Goal: Task Accomplishment & Management: Use online tool/utility

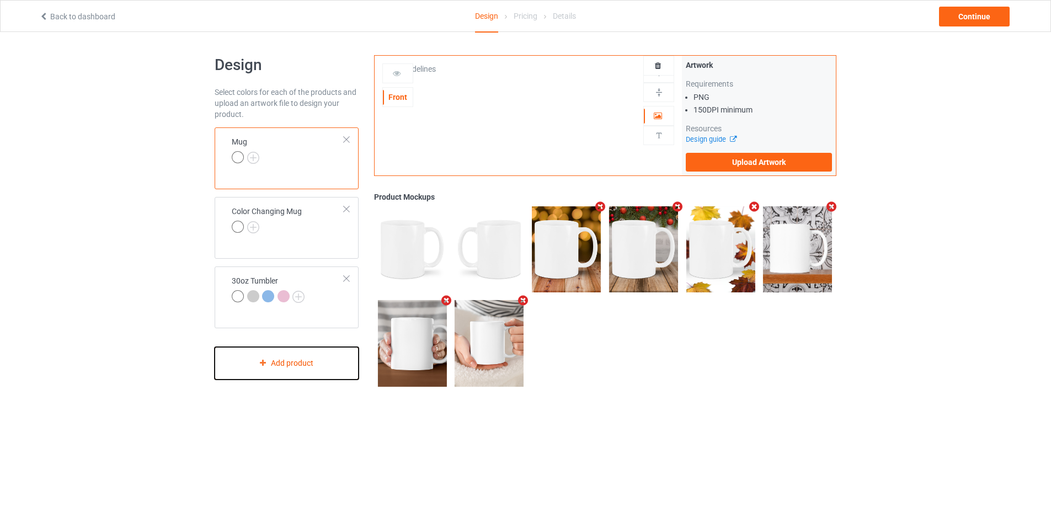
click at [313, 356] on div "Add product" at bounding box center [287, 363] width 144 height 33
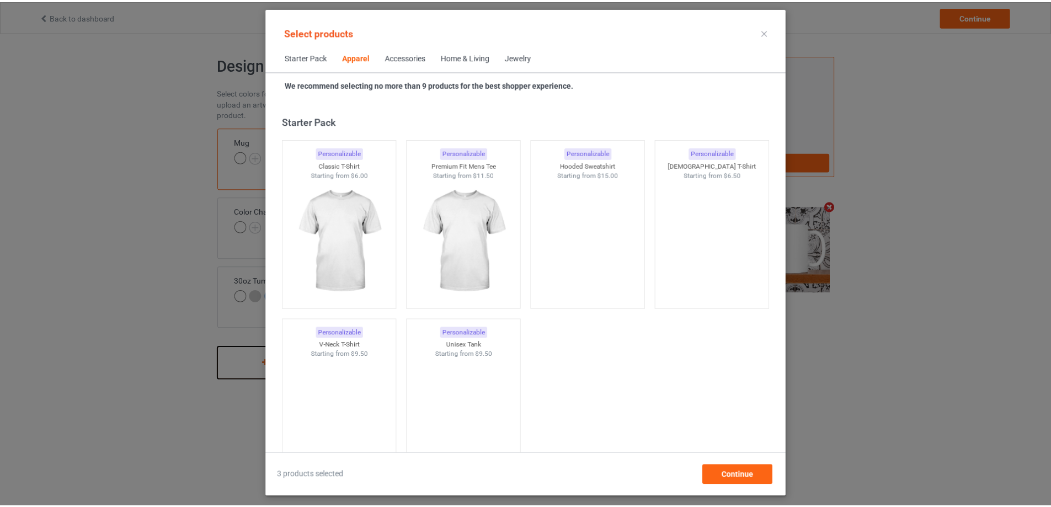
scroll to position [411, 0]
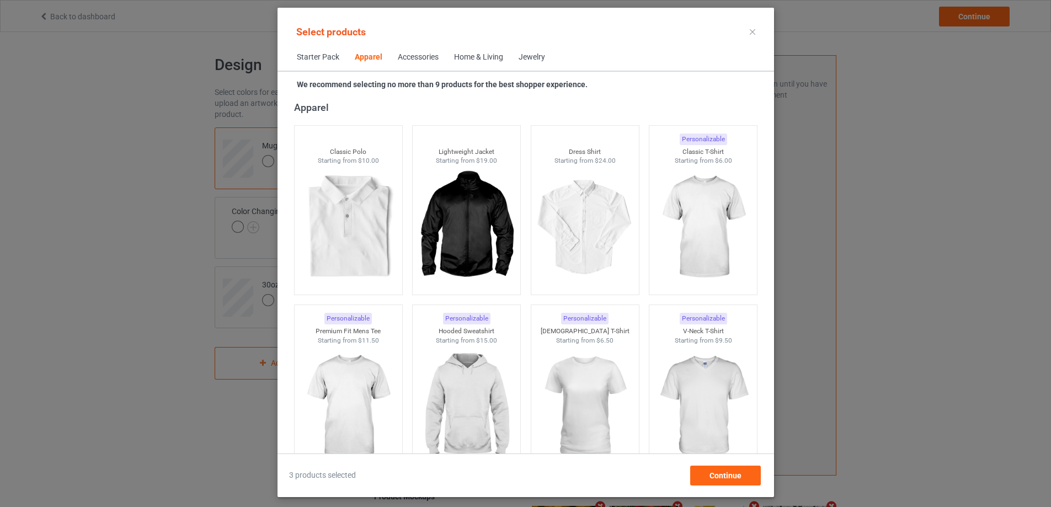
click at [489, 61] on div "Home & Living" at bounding box center [478, 57] width 49 height 11
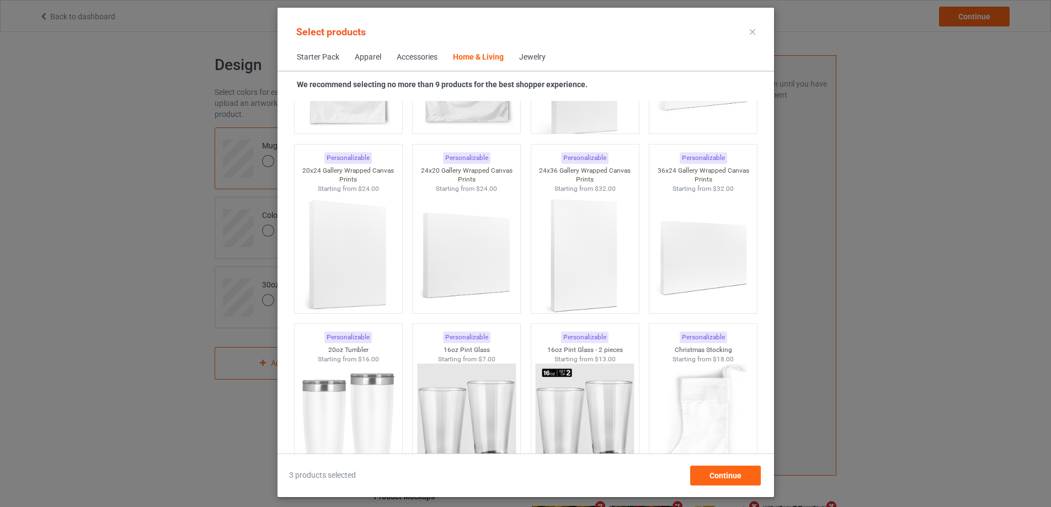
scroll to position [8284, 0]
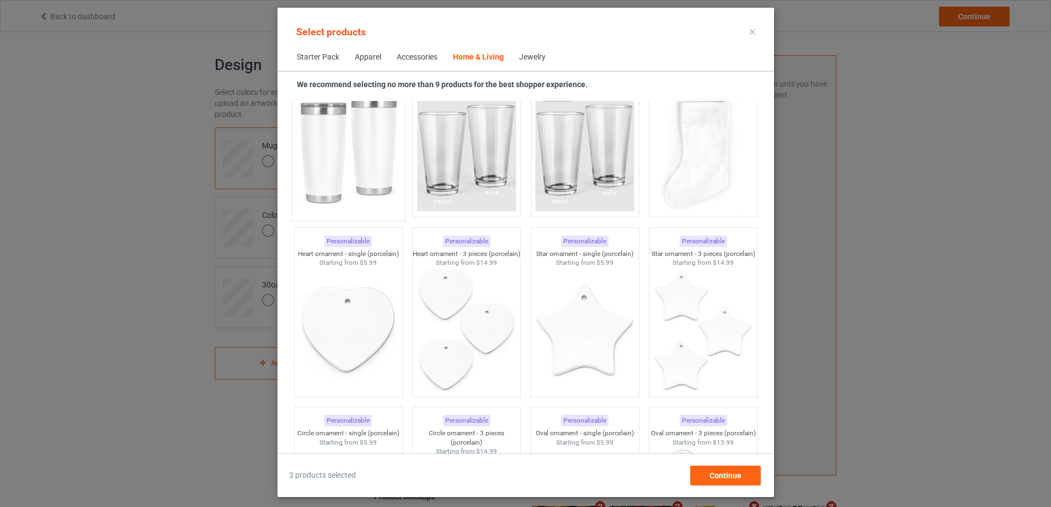
click at [368, 128] on img at bounding box center [348, 150] width 104 height 130
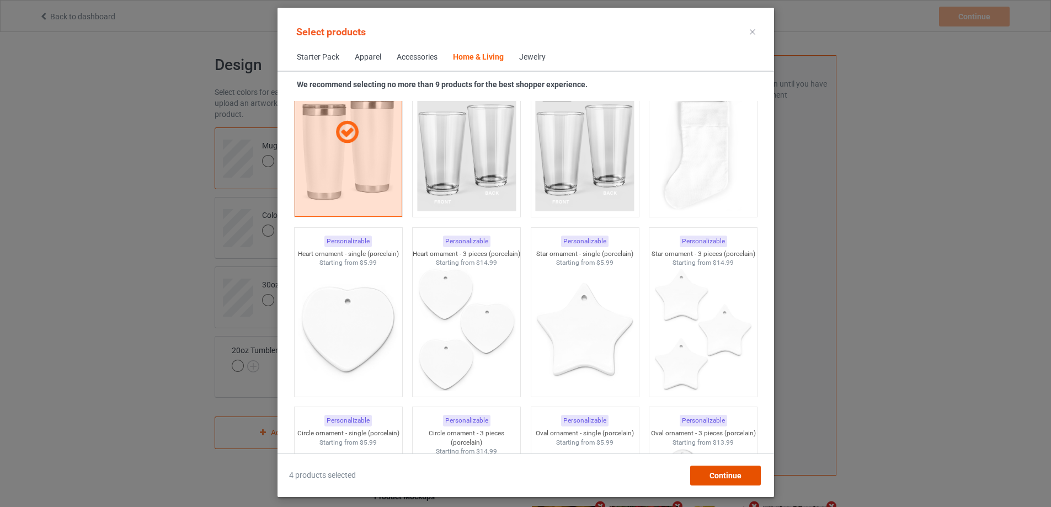
click at [741, 473] on span "Continue" at bounding box center [725, 475] width 32 height 9
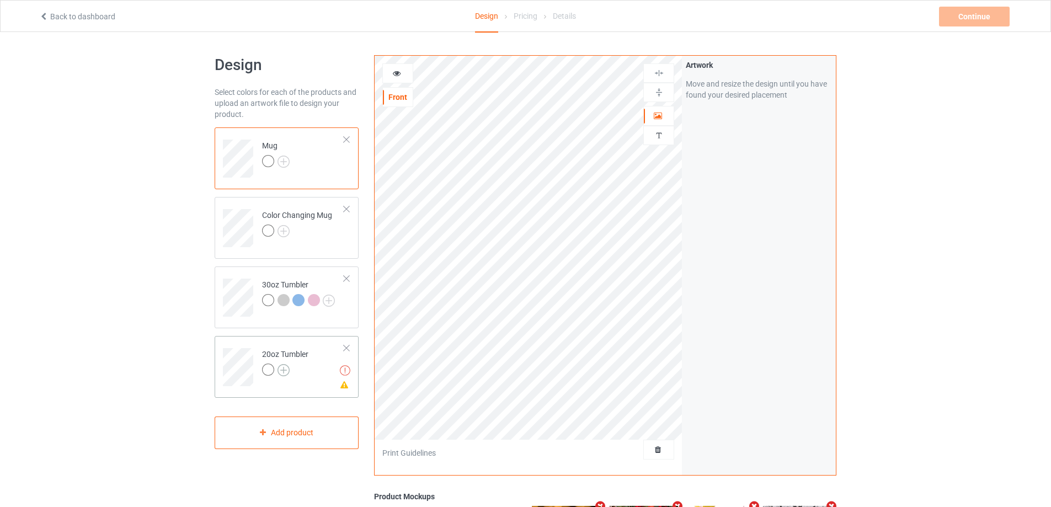
click at [284, 371] on img at bounding box center [283, 370] width 12 height 12
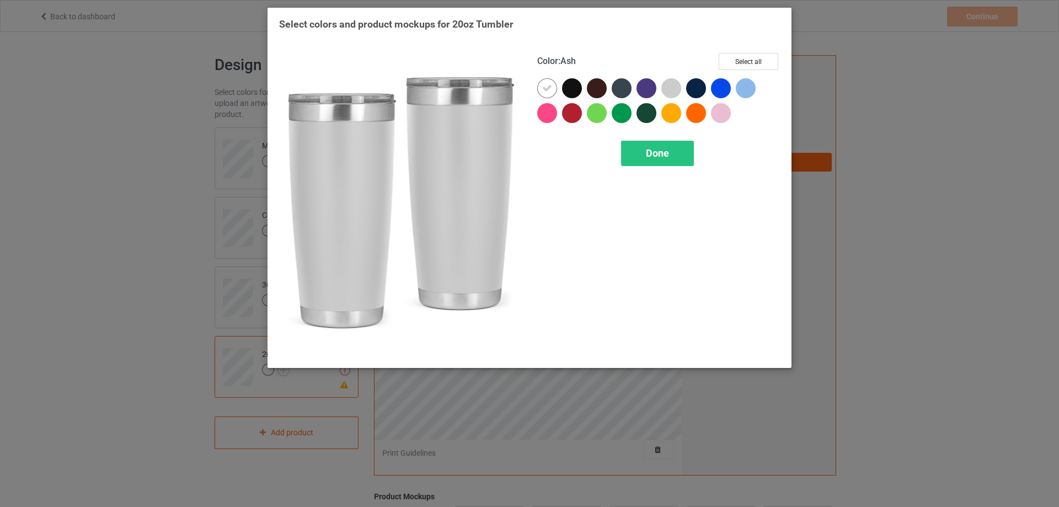
click at [666, 87] on div at bounding box center [671, 88] width 20 height 20
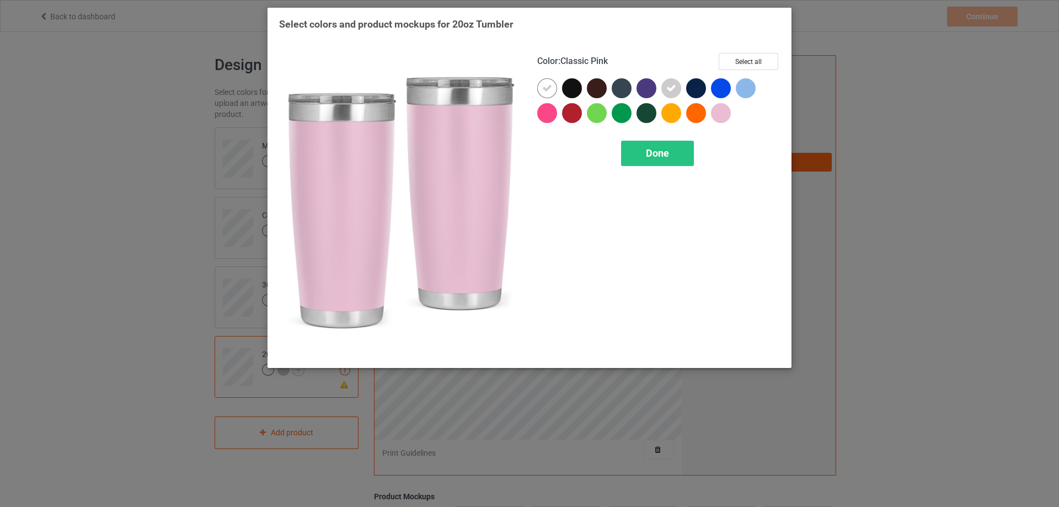
click at [720, 111] on div at bounding box center [721, 113] width 20 height 20
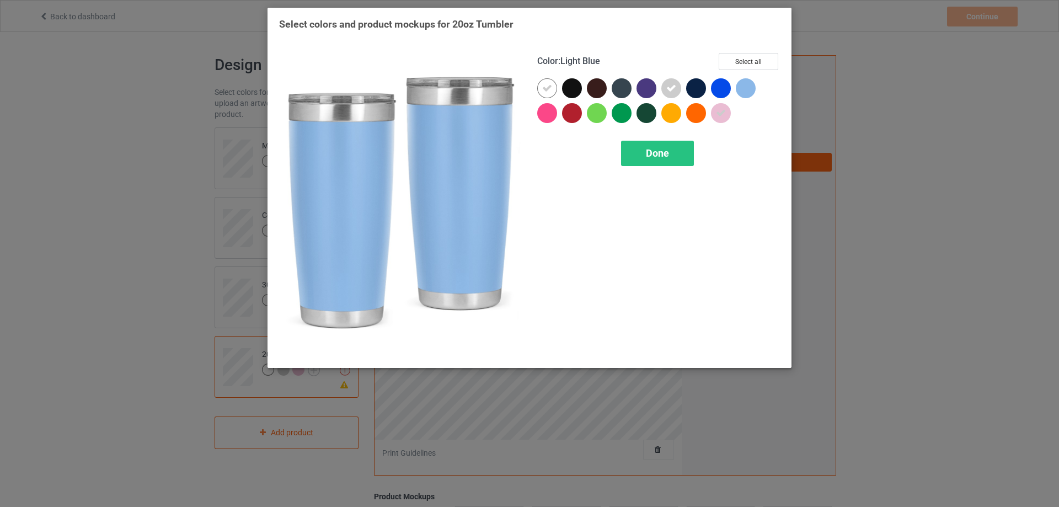
click at [748, 93] on div at bounding box center [746, 88] width 20 height 20
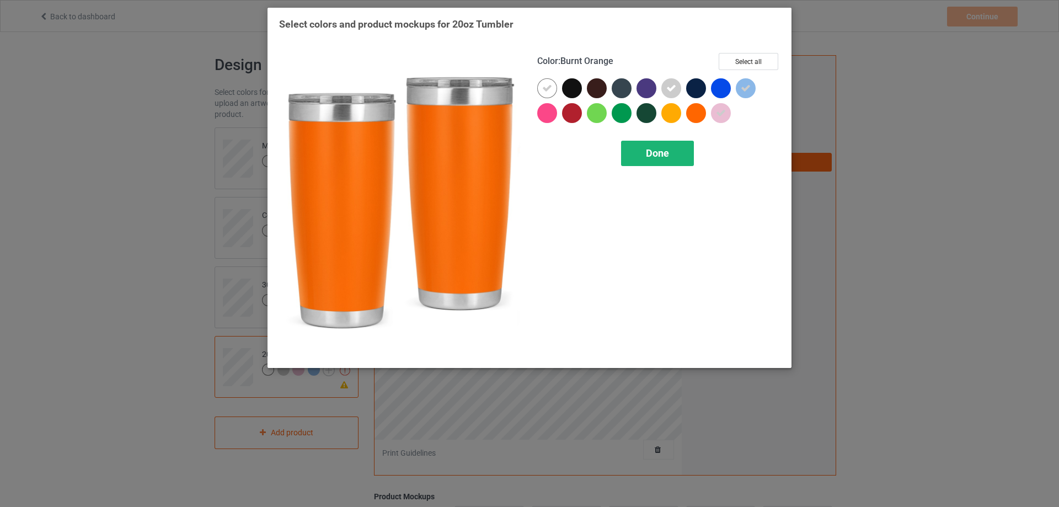
click at [678, 155] on div "Done" at bounding box center [657, 153] width 73 height 25
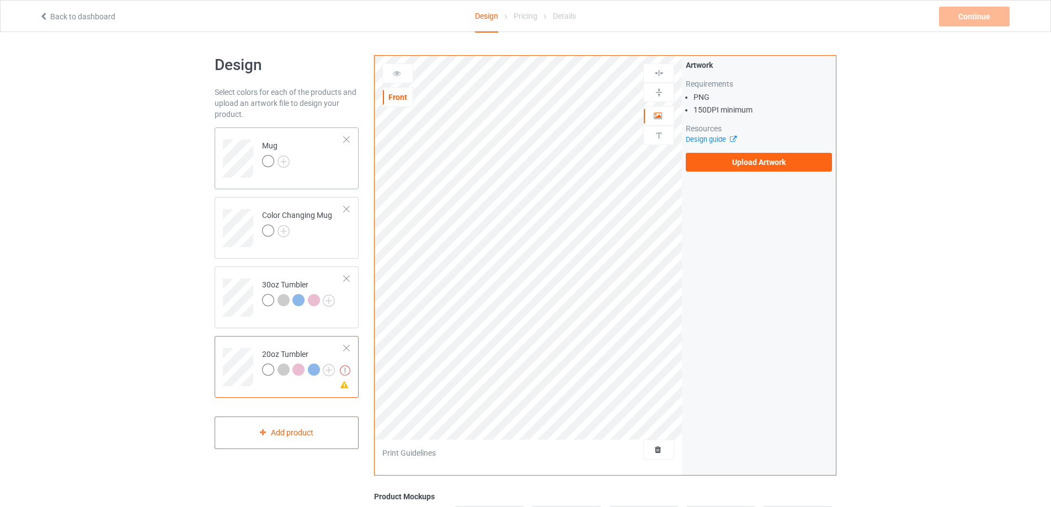
click at [318, 164] on td "Mug" at bounding box center [303, 155] width 94 height 46
click at [249, 271] on td at bounding box center [239, 294] width 33 height 46
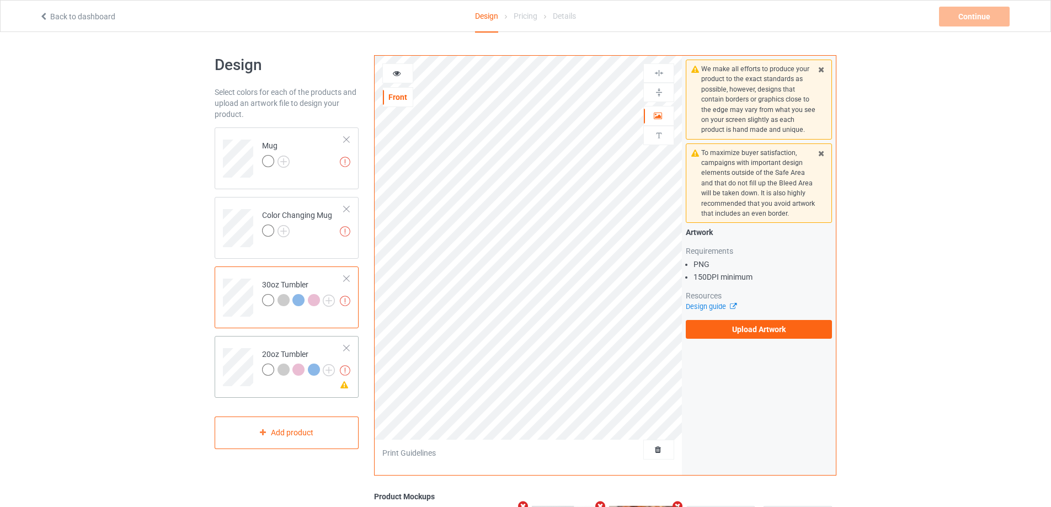
click at [244, 344] on td at bounding box center [239, 363] width 33 height 46
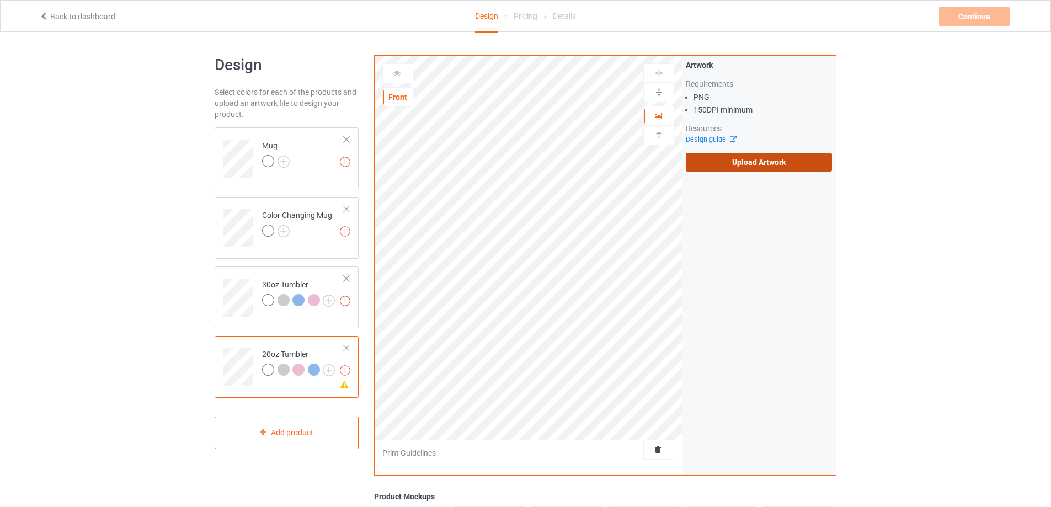
click at [779, 162] on label "Upload Artwork" at bounding box center [759, 162] width 146 height 19
click at [0, 0] on input "Upload Artwork" at bounding box center [0, 0] width 0 height 0
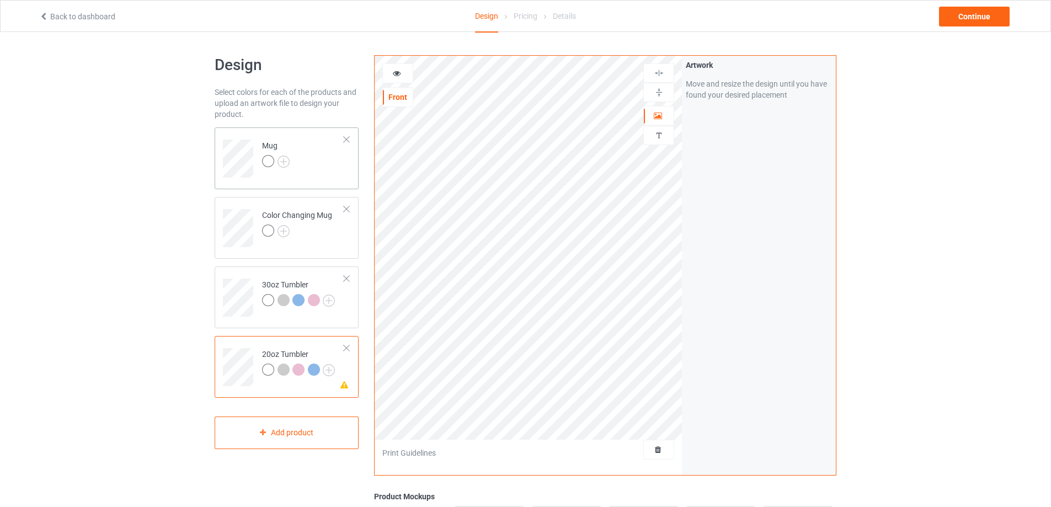
click at [325, 170] on td "Mug" at bounding box center [303, 155] width 94 height 46
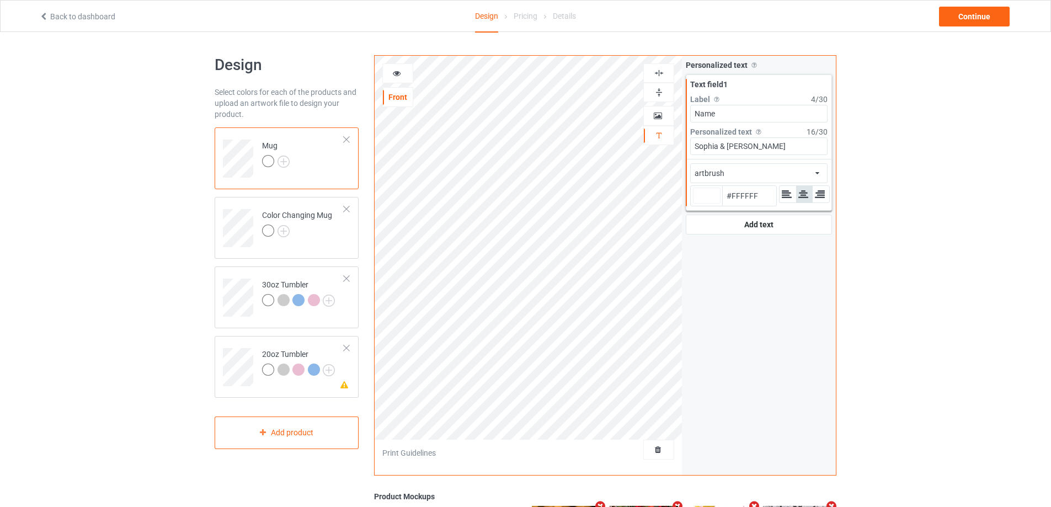
type input "#ffffff"
click at [400, 74] on icon at bounding box center [396, 72] width 9 height 8
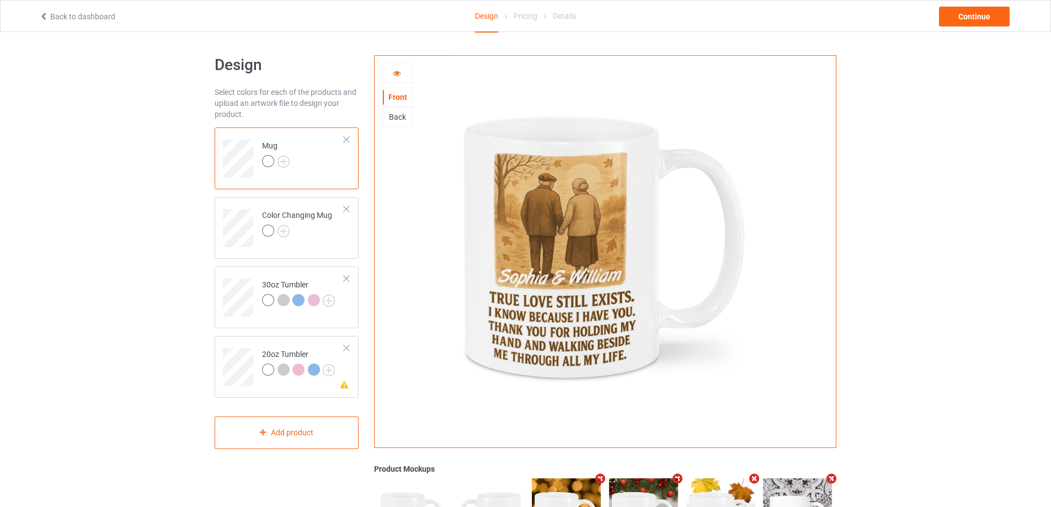
click at [393, 76] on icon at bounding box center [396, 72] width 9 height 8
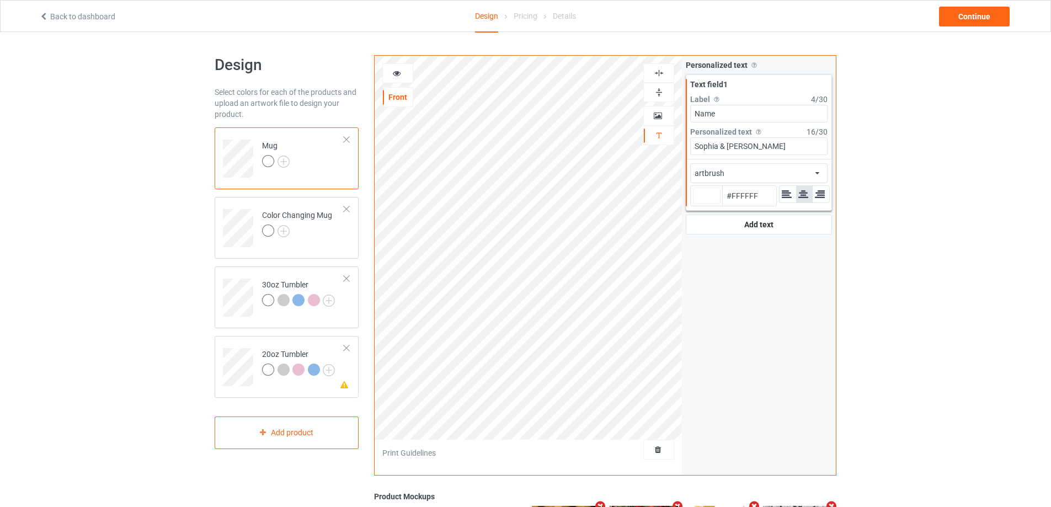
click at [705, 199] on div at bounding box center [707, 196] width 28 height 16
click at [705, 204] on input "#ffffff" at bounding box center [707, 211] width 28 height 15
type input "#6a6262"
type input "#6A6262"
type input "#413e3e"
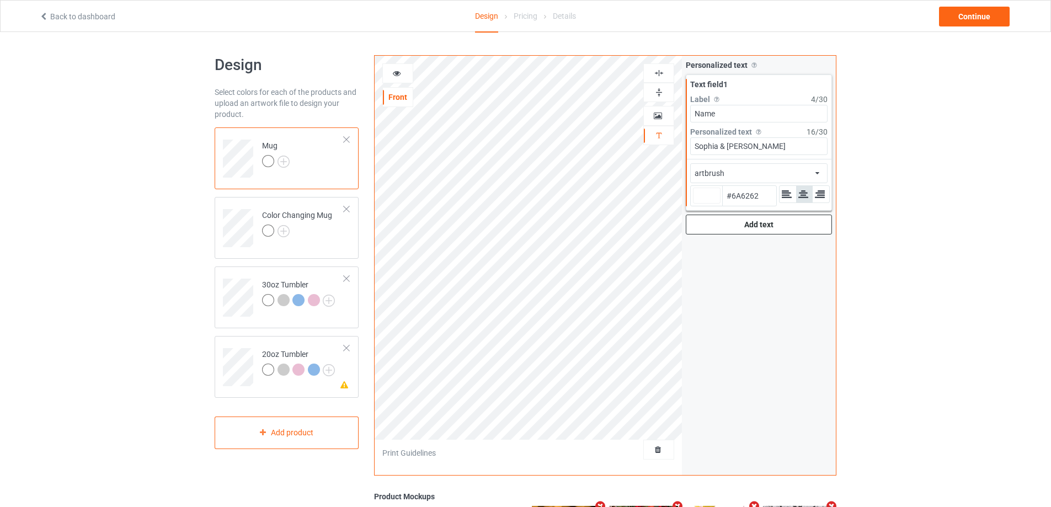
type input "#413E3E"
type input "#000000"
click at [394, 71] on icon at bounding box center [396, 72] width 9 height 8
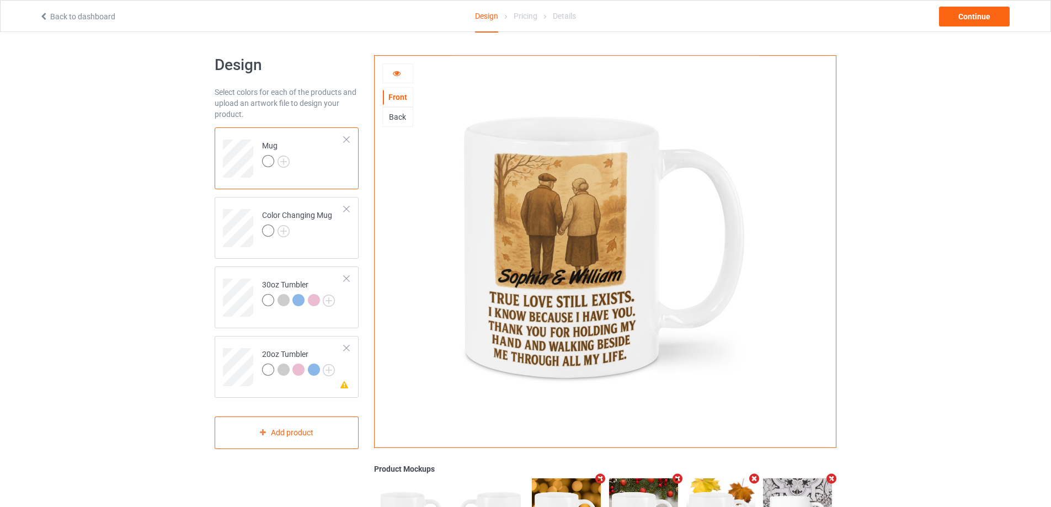
click at [397, 68] on icon at bounding box center [396, 72] width 9 height 8
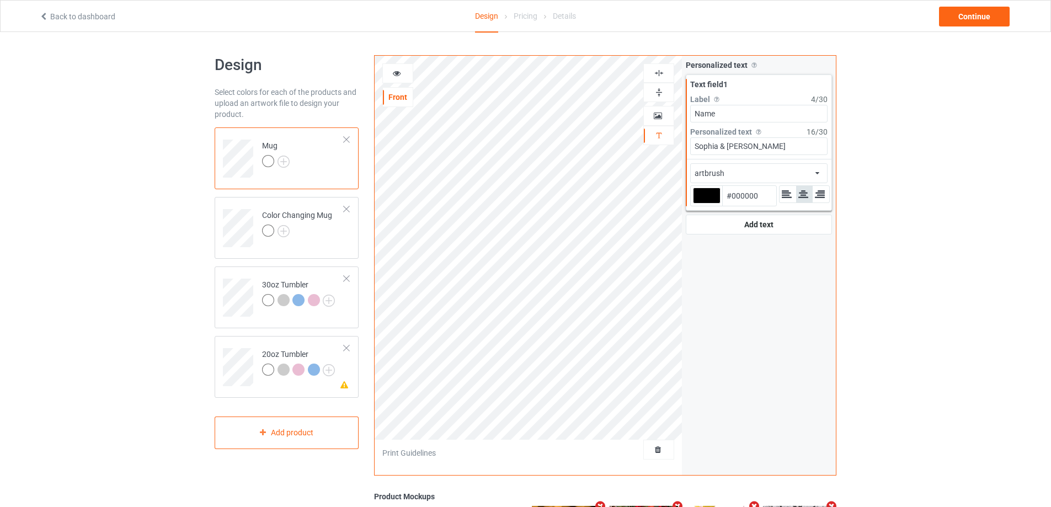
click at [705, 195] on div at bounding box center [707, 196] width 28 height 16
click at [705, 204] on input "#000000" at bounding box center [707, 211] width 28 height 15
type input "#c8acac"
type input "#C8ACAC"
type input "#c7adad"
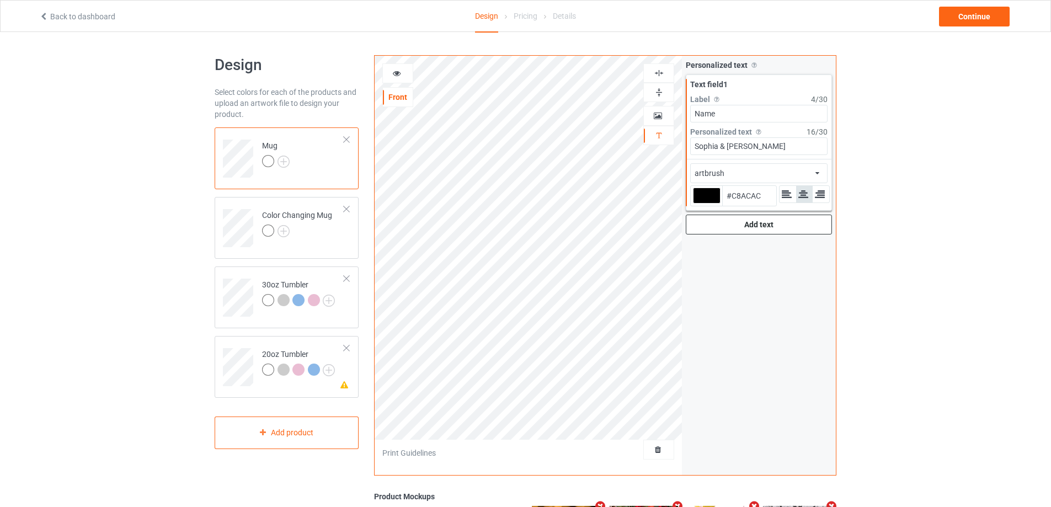
type input "#C7ADAD"
type input "#d9d3d3"
type input "#D9D3D3"
type input "#ffffff"
type input "#FFFFFF"
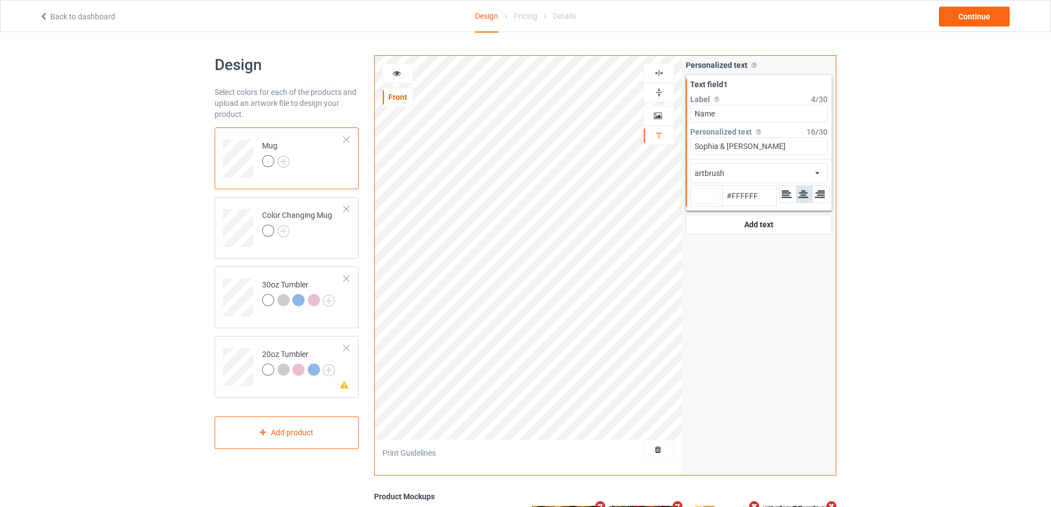
type input "#ffffff"
click at [399, 69] on icon at bounding box center [396, 72] width 9 height 8
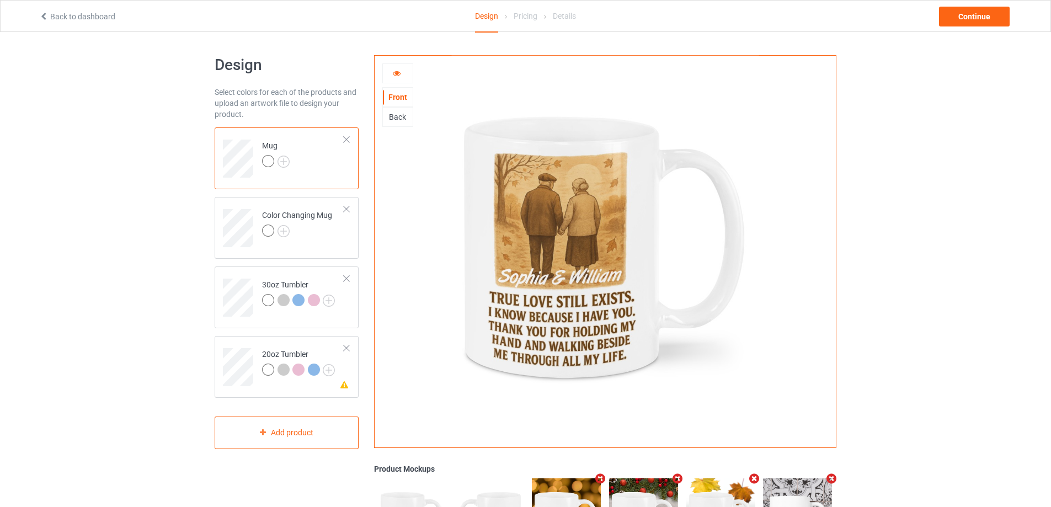
click at [399, 70] on icon at bounding box center [396, 72] width 9 height 8
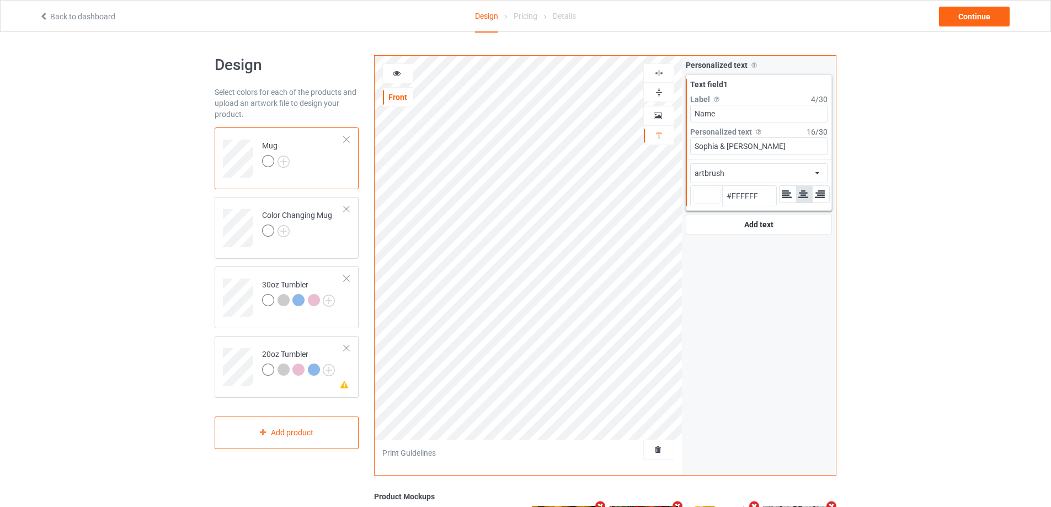
type input "#ffffff"
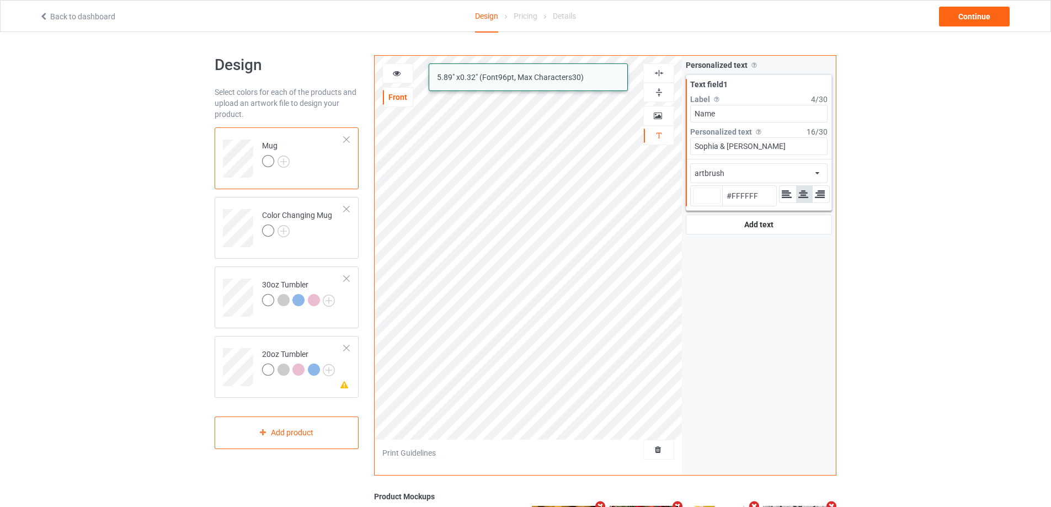
click at [592, 133] on div "artbrush 5.89 " x 0.32 " (Font 96 pt, Max Characters 30 ) Front Artwork Persona…" at bounding box center [605, 265] width 462 height 420
type input "[PERSON_NAME]"
click at [746, 148] on input "[PERSON_NAME]" at bounding box center [758, 146] width 137 height 18
type input "#ffffff"
type input "[PERSON_NAME]"
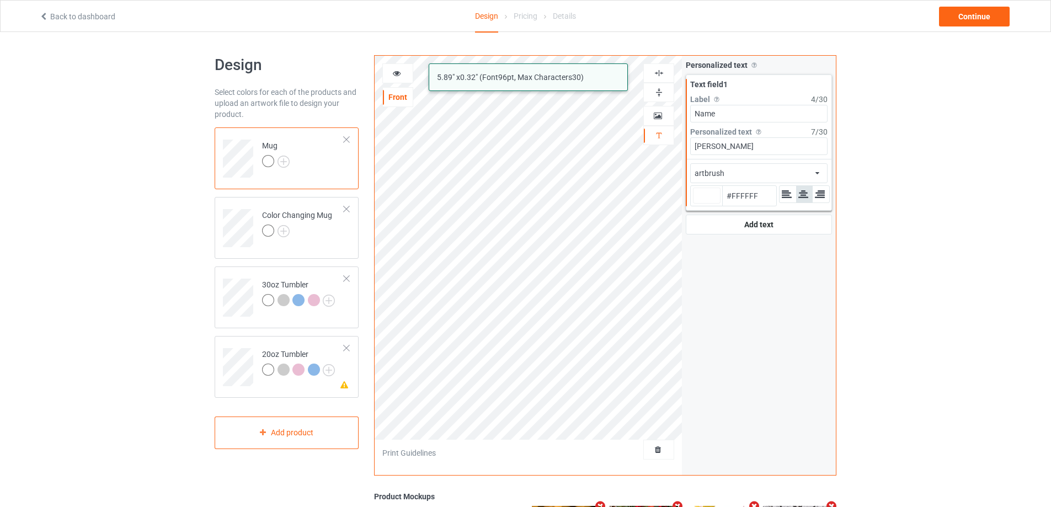
type input "#ffffff"
paste input "Sophia &"
type input "[PERSON_NAME] &"
click at [758, 146] on input "[PERSON_NAME] &" at bounding box center [758, 146] width 137 height 18
type input "#ffffff"
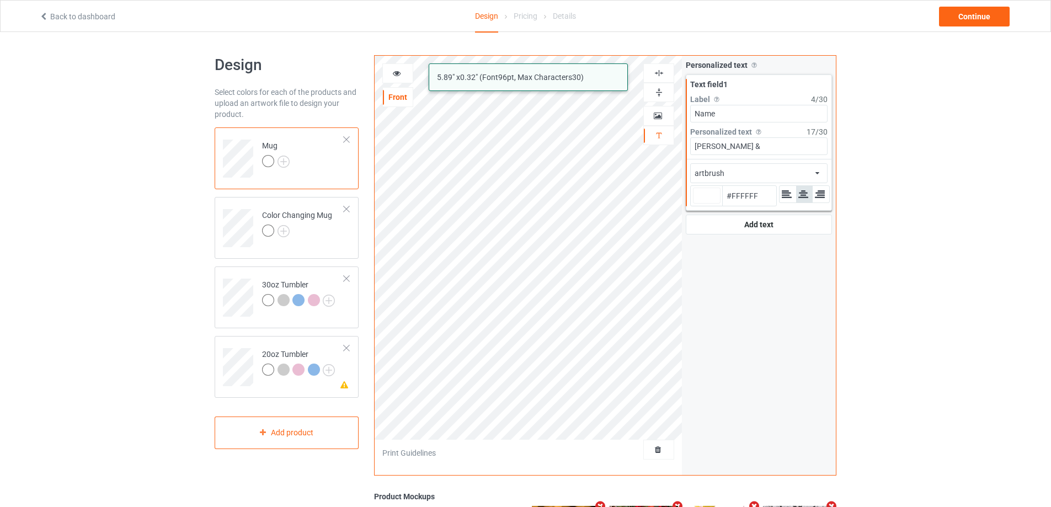
type input "[PERSON_NAME] &"
type input "#ffffff"
type input "[PERSON_NAME]"
drag, startPoint x: 719, startPoint y: 148, endPoint x: 734, endPoint y: 153, distance: 15.2
click at [719, 148] on input "[PERSON_NAME]" at bounding box center [758, 146] width 137 height 18
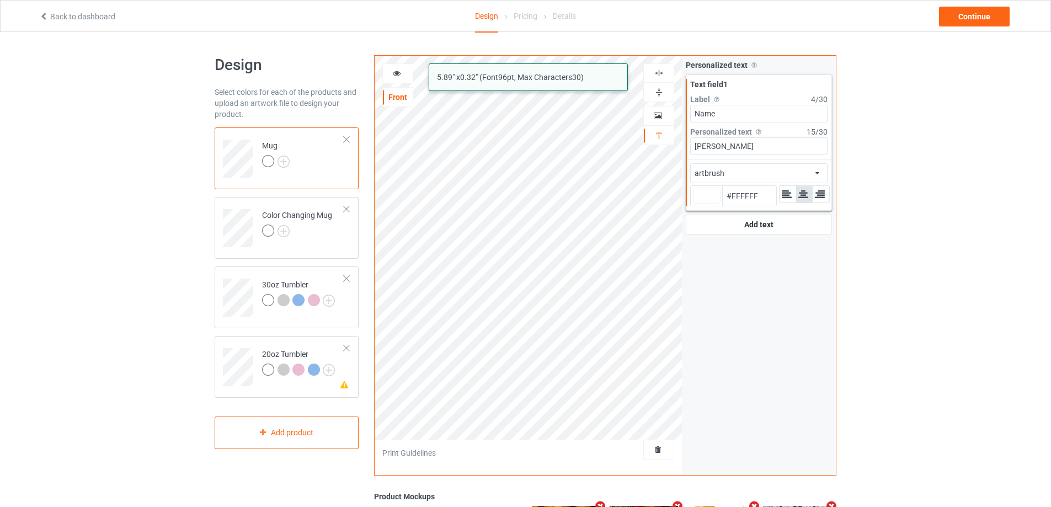
type input "#ffffff"
type input "[PERSON_NAME]"
type input "#ffffff"
type input "[PERSON_NAME] & [PERSON_NAME]"
type input "#ffffff"
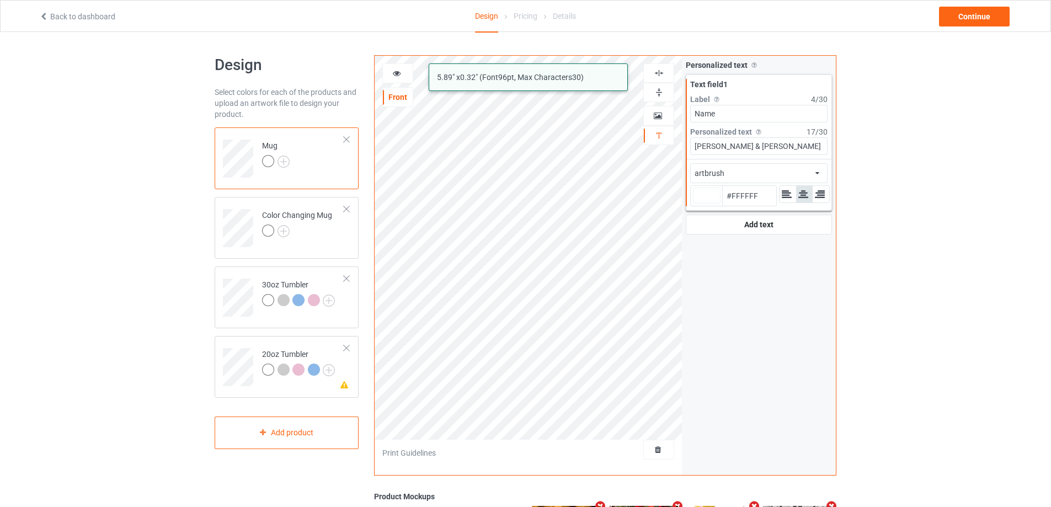
type input "[PERSON_NAME] & [PERSON_NAME]"
type input "#ffffff"
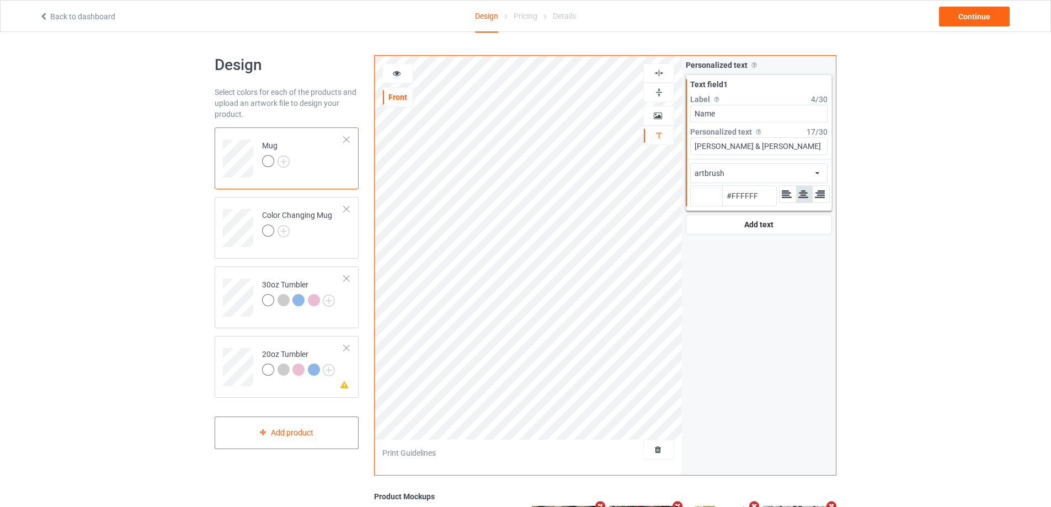
click at [395, 73] on icon at bounding box center [396, 72] width 9 height 8
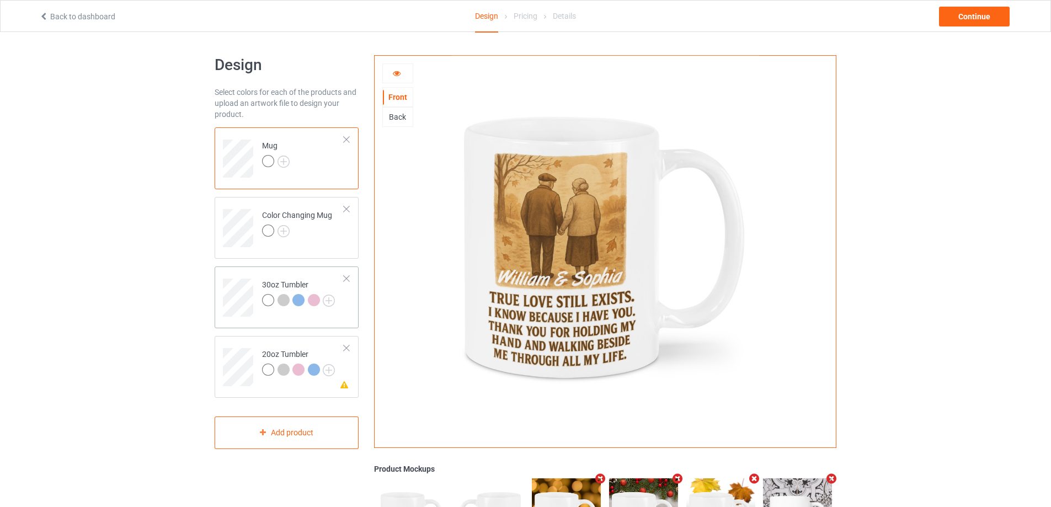
click at [247, 275] on td at bounding box center [239, 294] width 33 height 46
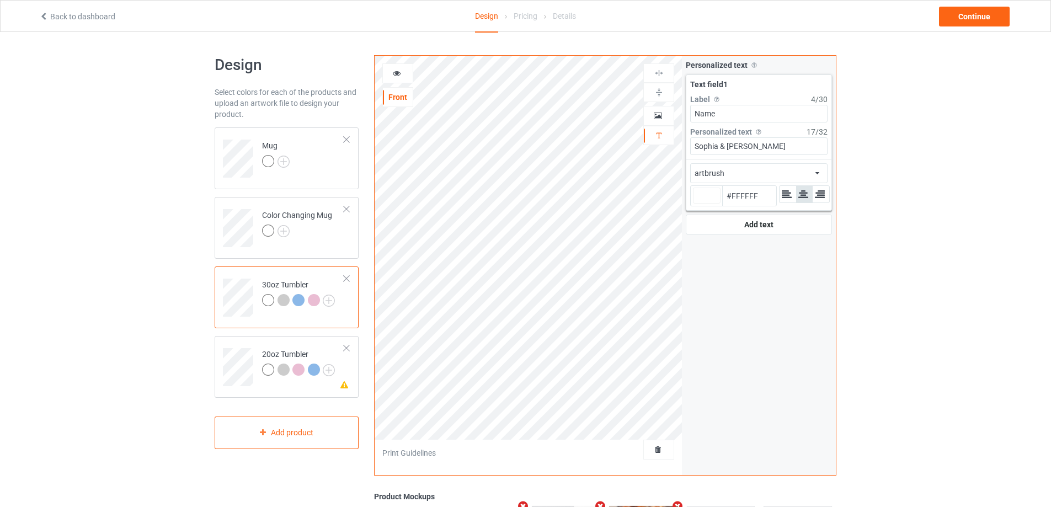
type input "#ffffff"
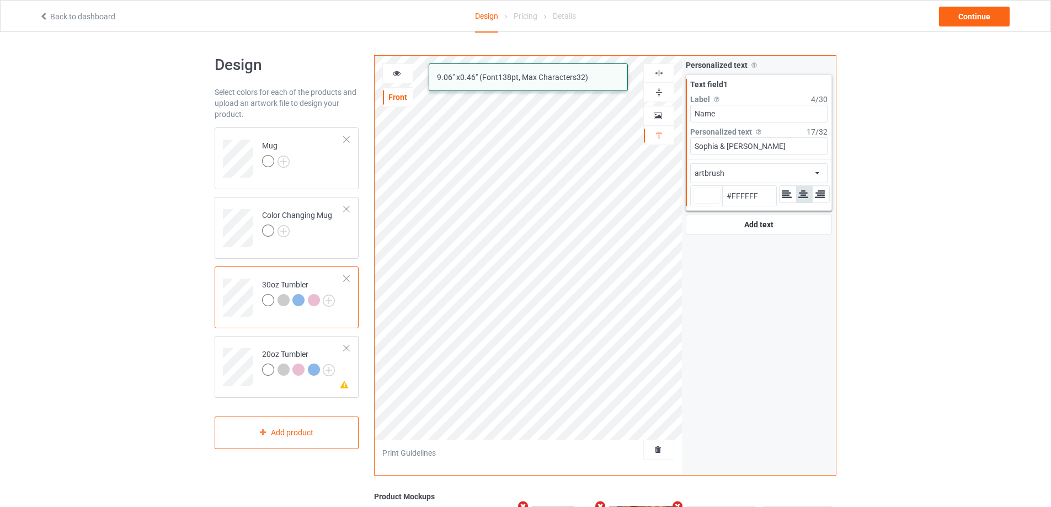
type input "#ffffff"
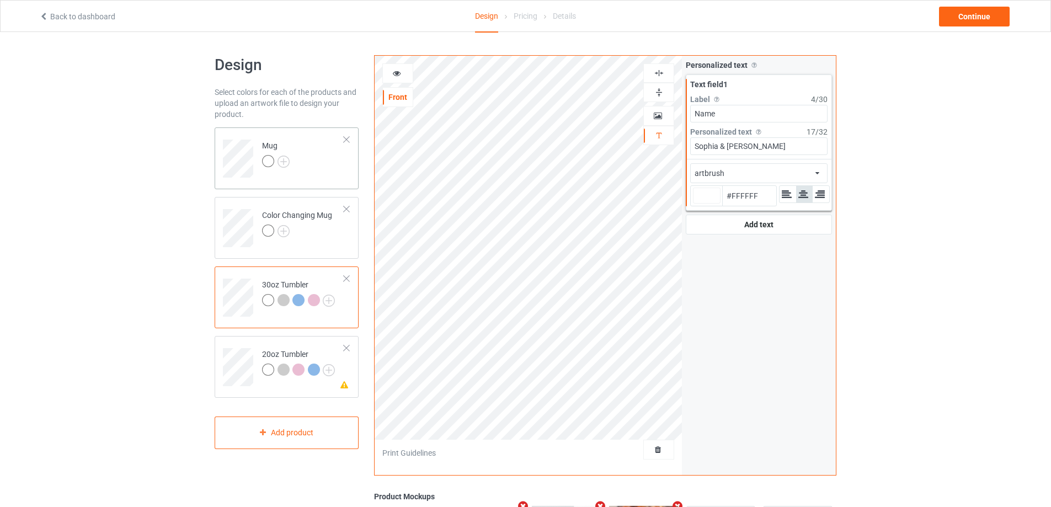
drag, startPoint x: 335, startPoint y: 153, endPoint x: 352, endPoint y: 159, distance: 18.5
click at [334, 153] on td "Mug" at bounding box center [303, 155] width 94 height 46
click at [638, 153] on div "artbrush Front Artwork Personalized text Print Guidelines Personalized text All…" at bounding box center [605, 265] width 462 height 420
type input "#ffffff"
click at [267, 270] on div "30oz Tumbler" at bounding box center [287, 297] width 144 height 62
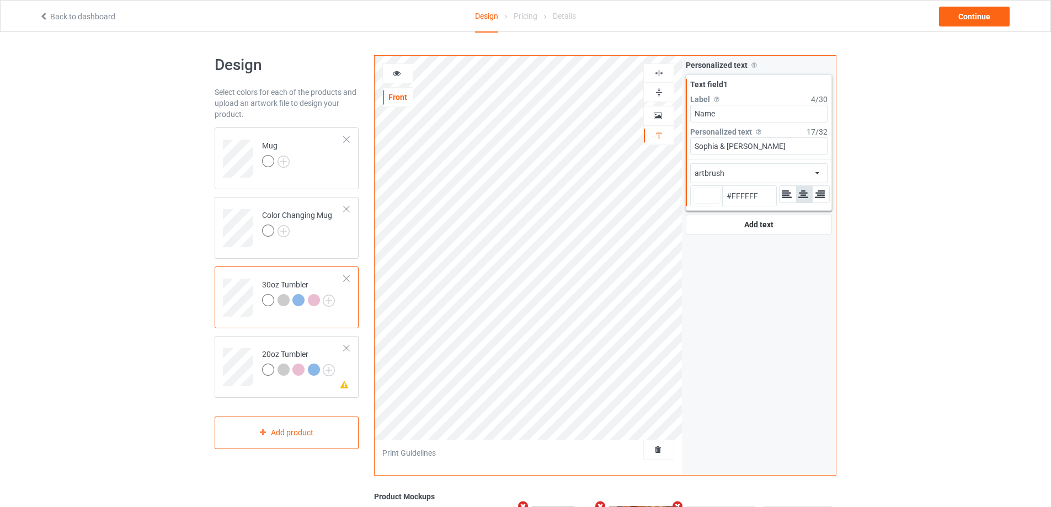
type input "#ffffff"
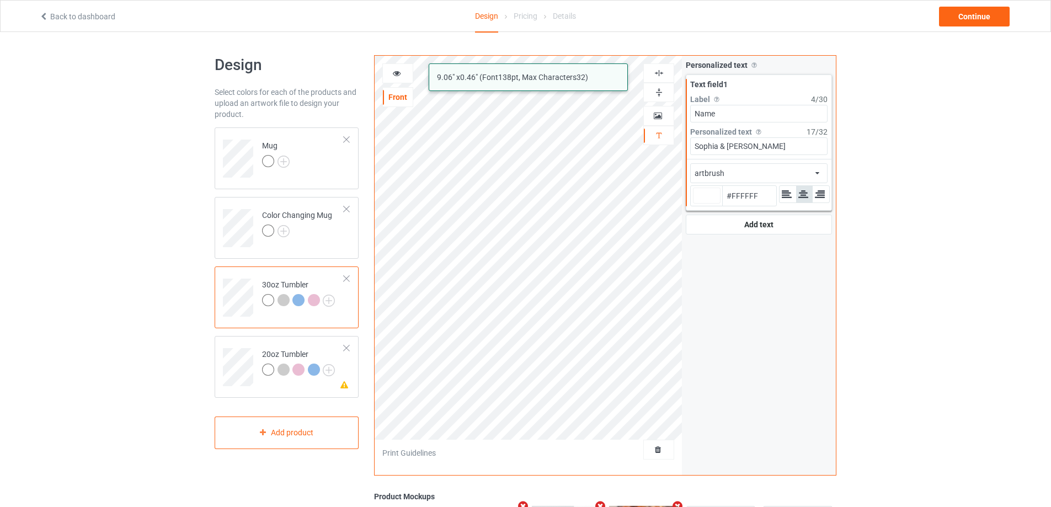
click at [579, 149] on div "artbrush 9.06 " x 0.46 " (Font 138 pt, Max Characters 32 ) Front Artwork Person…" at bounding box center [605, 265] width 462 height 420
paste input "[PERSON_NAME] & [PERSON_NAME]"
type input "[PERSON_NAME] & [PERSON_NAME]"
type input "#ffffff"
type input "[PERSON_NAME] & [PERSON_NAME]"
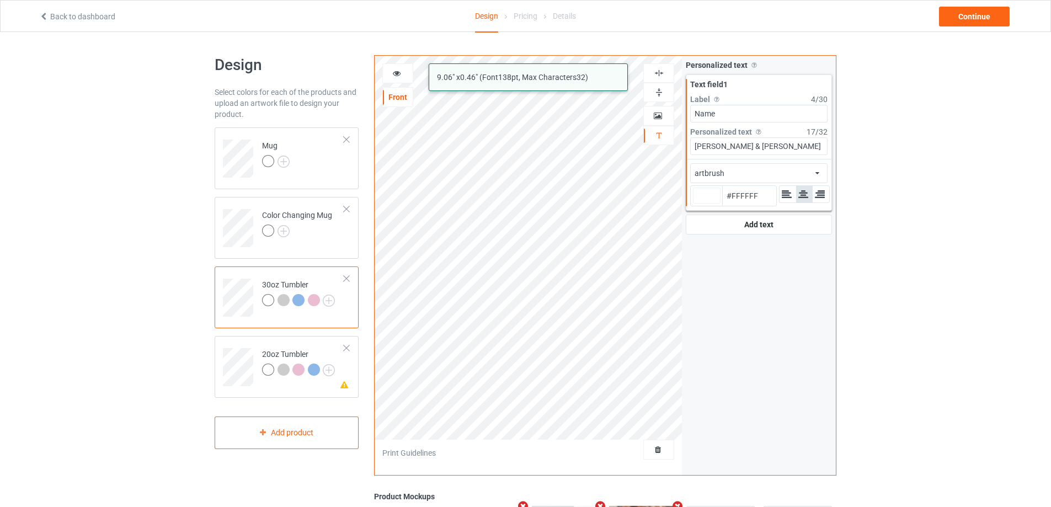
type input "#ffffff"
click at [397, 76] on icon at bounding box center [396, 72] width 9 height 8
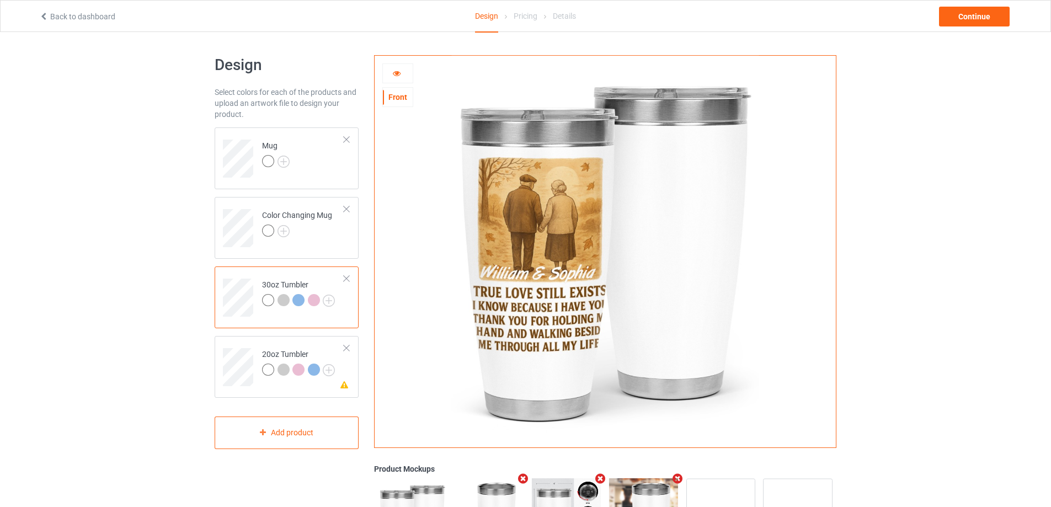
click at [397, 74] on icon at bounding box center [396, 72] width 9 height 8
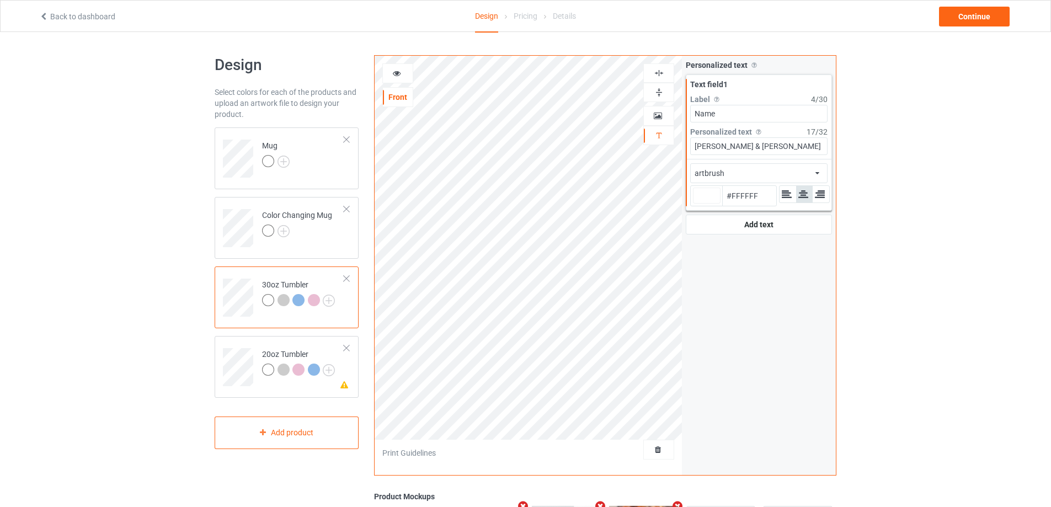
type input "#ffffff"
click at [397, 76] on icon at bounding box center [396, 72] width 9 height 8
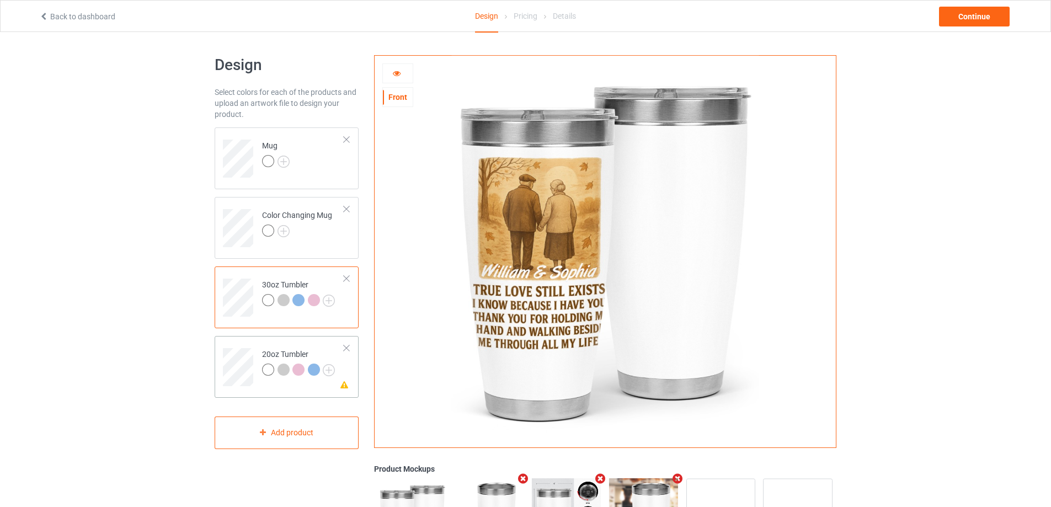
click at [229, 346] on td at bounding box center [239, 363] width 33 height 46
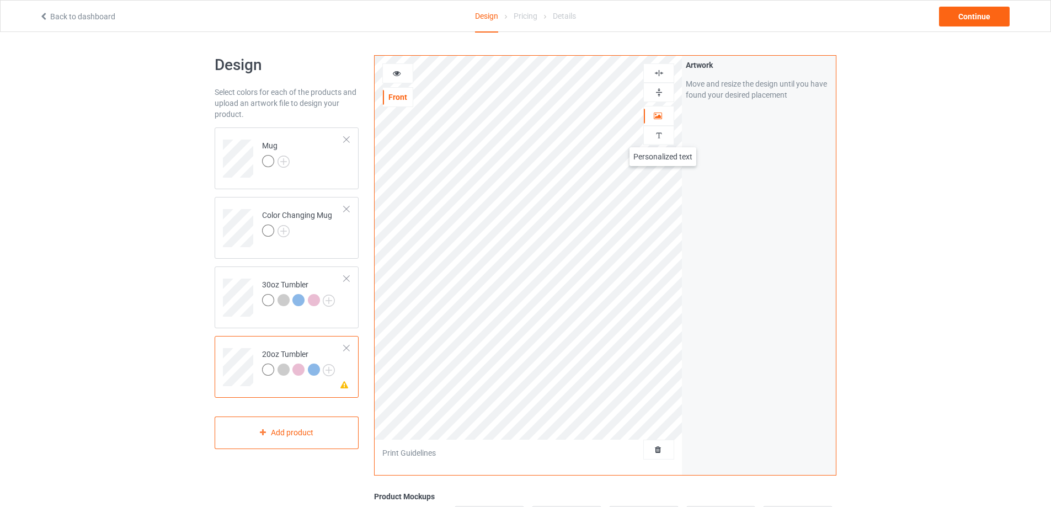
click at [662, 136] on img at bounding box center [659, 135] width 10 height 10
click at [750, 76] on div "Add text" at bounding box center [759, 84] width 146 height 20
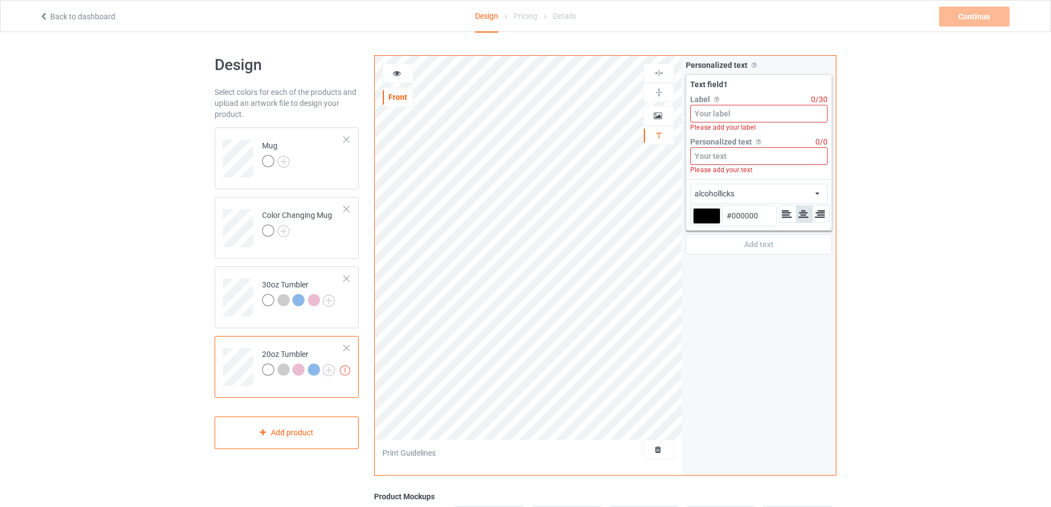
click at [746, 111] on input at bounding box center [758, 114] width 137 height 18
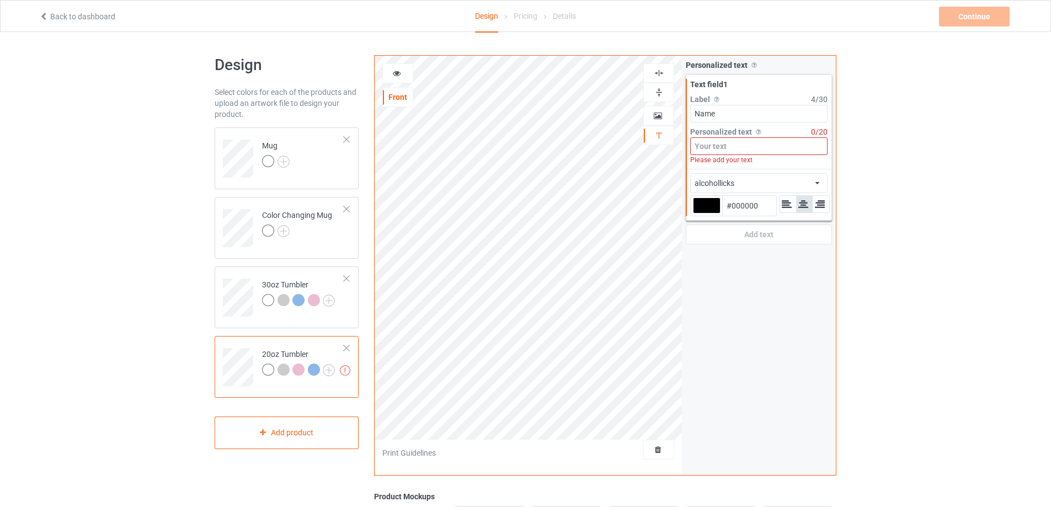
type input "Name"
click at [740, 146] on input at bounding box center [758, 146] width 137 height 18
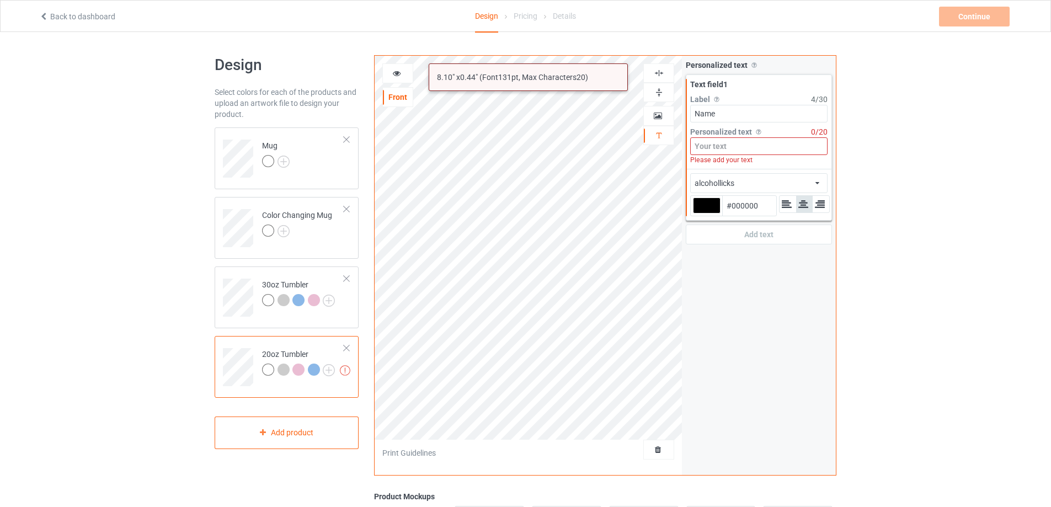
paste input "[PERSON_NAME] & [PERSON_NAME]"
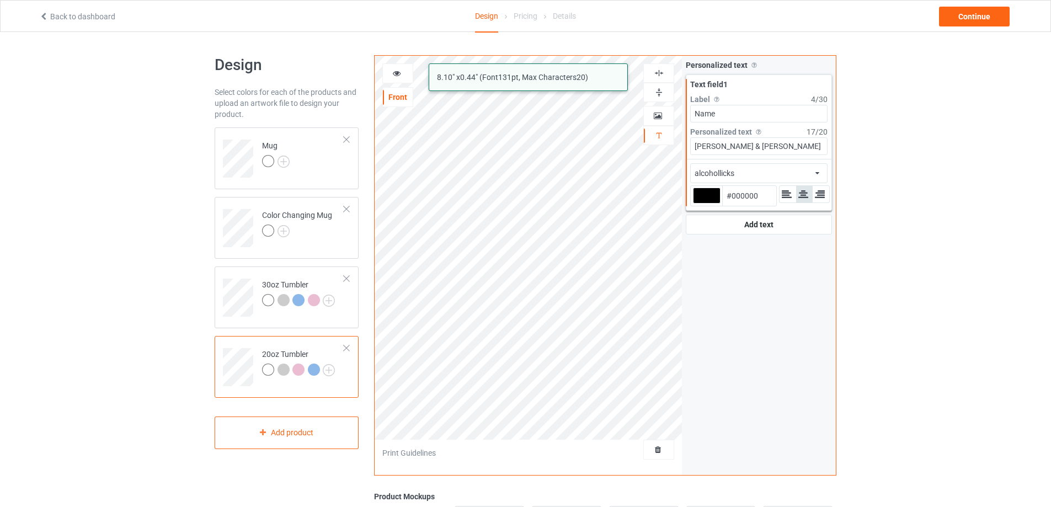
type input "[PERSON_NAME] & [PERSON_NAME]"
click at [745, 178] on div "alcohollicks african airstream aladdin alcohollicks [PERSON_NAME] almontesnow a…" at bounding box center [758, 173] width 137 height 20
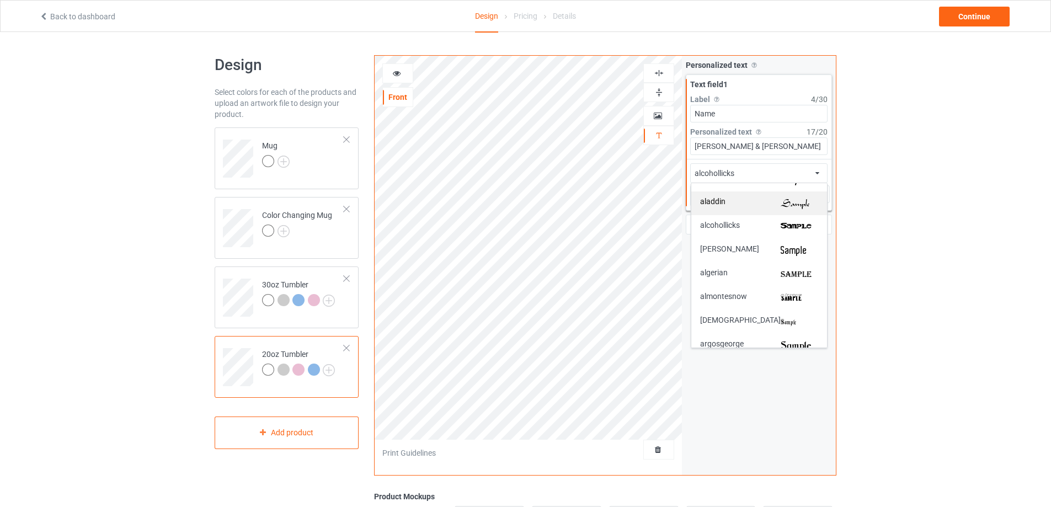
scroll to position [110, 0]
click at [768, 295] on div "artbrush" at bounding box center [759, 298] width 118 height 12
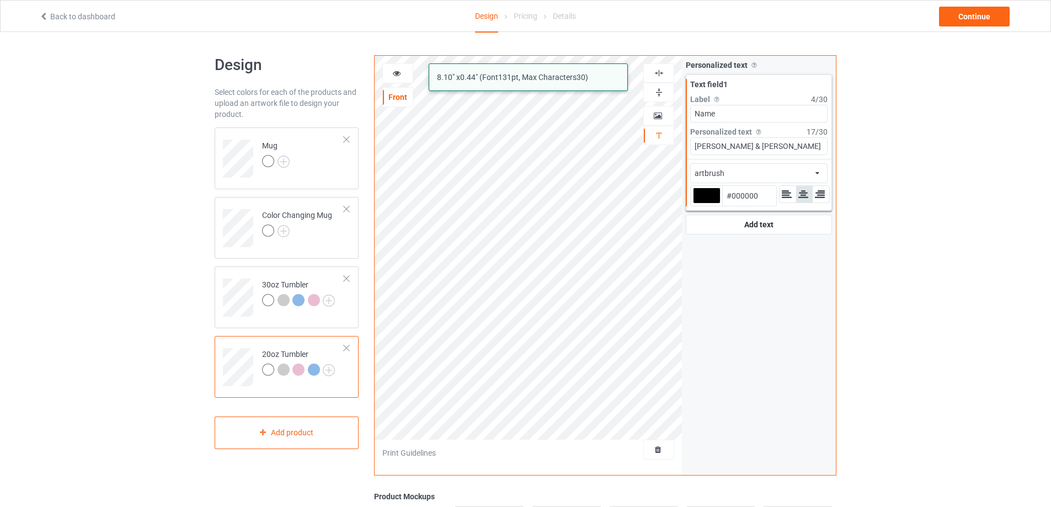
click at [708, 191] on div at bounding box center [707, 196] width 28 height 16
click at [708, 204] on input "#000000" at bounding box center [707, 211] width 28 height 15
type input "#a98484"
type input "#A98484"
type input "#ae8989"
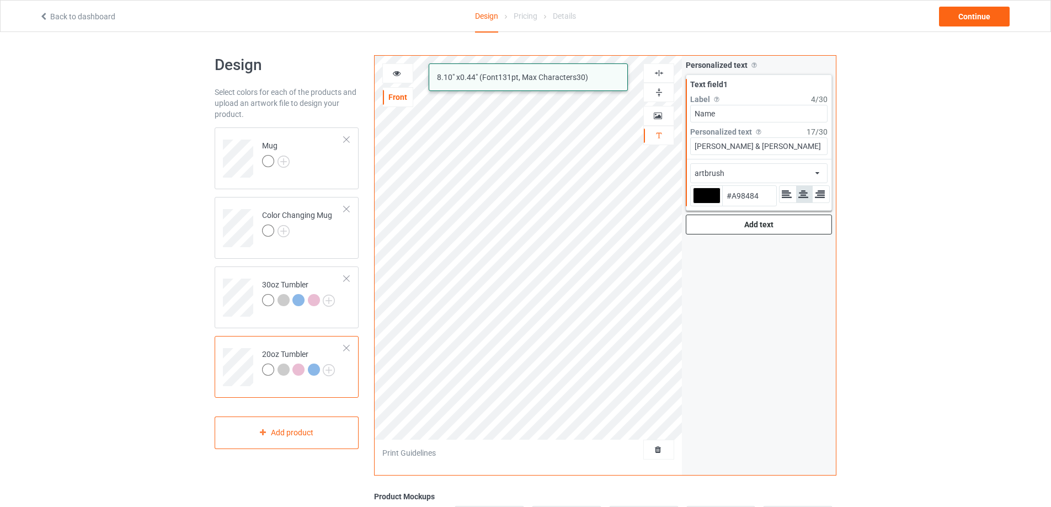
type input "#AE8989"
type input "#ceabab"
type input "#CEABAB"
type input "#fdf2f2"
type input "#FDF2F2"
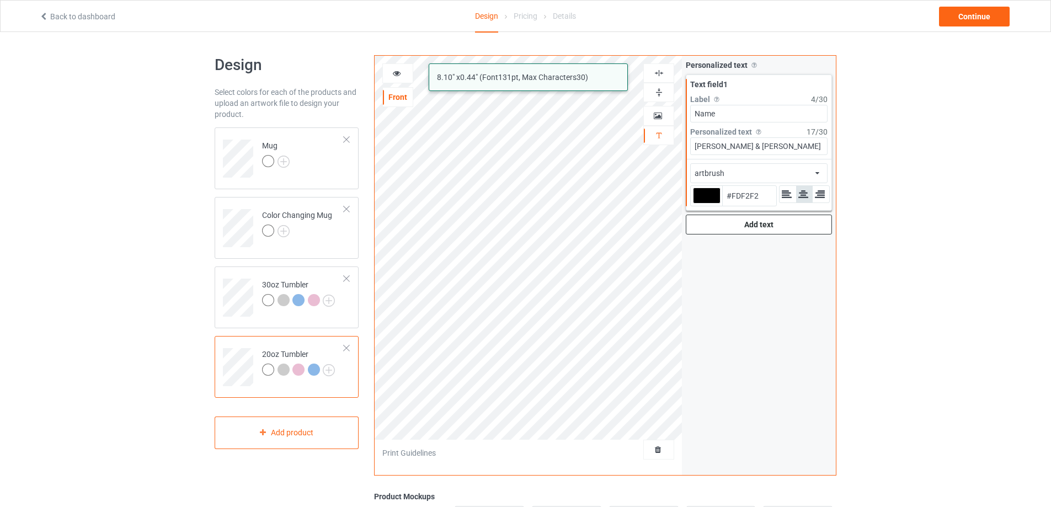
type input "#ffffff"
type input "#FFFFFF"
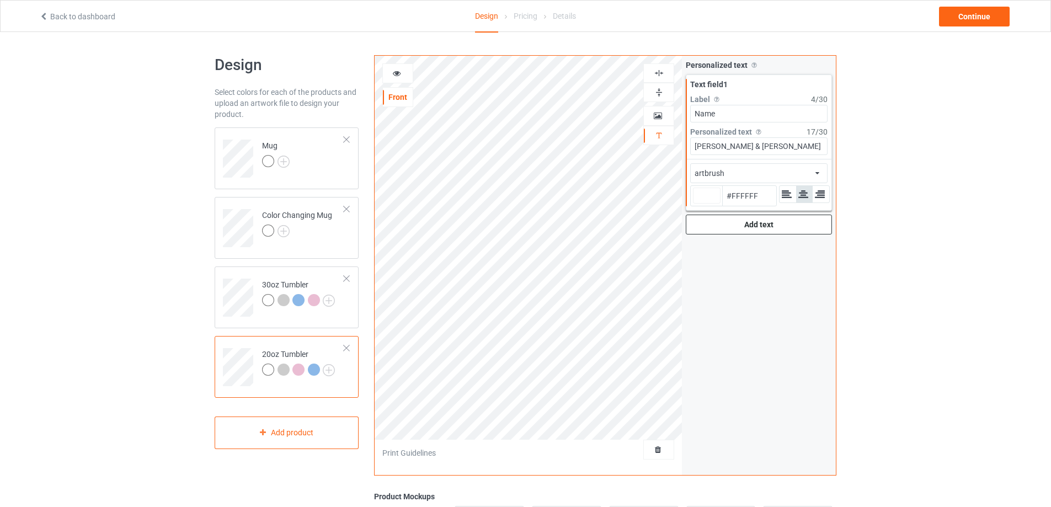
type input "#ffffff"
click at [393, 72] on icon at bounding box center [396, 72] width 9 height 8
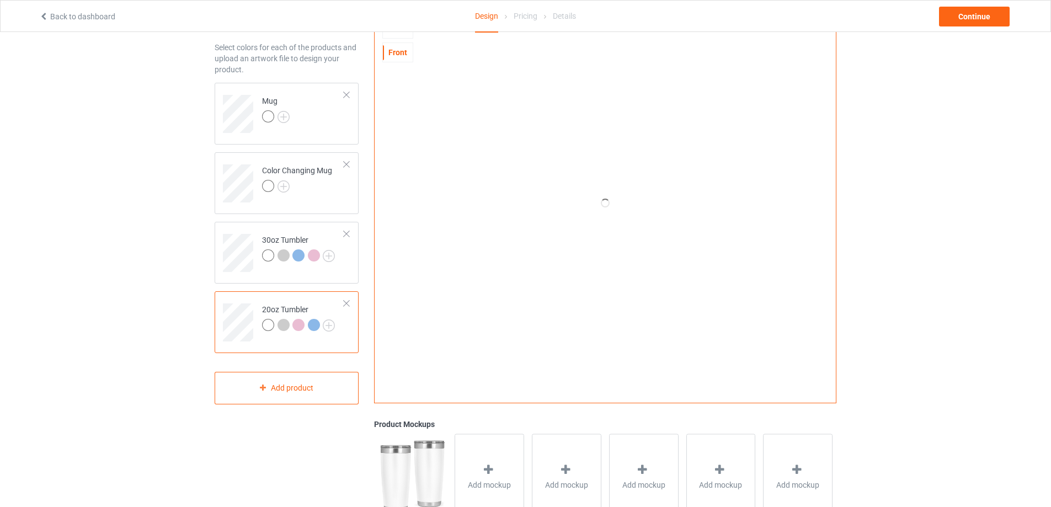
scroll to position [0, 0]
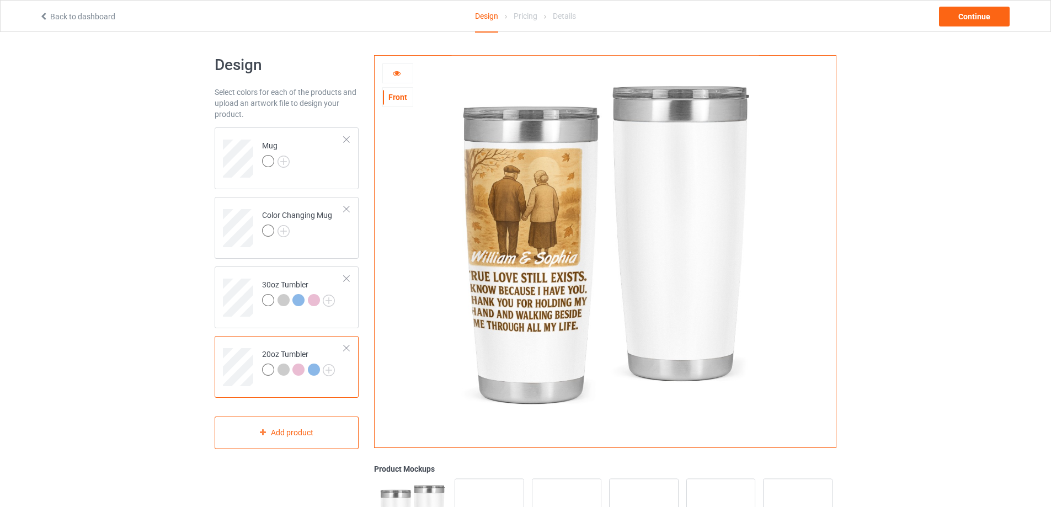
click at [402, 74] on div at bounding box center [398, 73] width 30 height 11
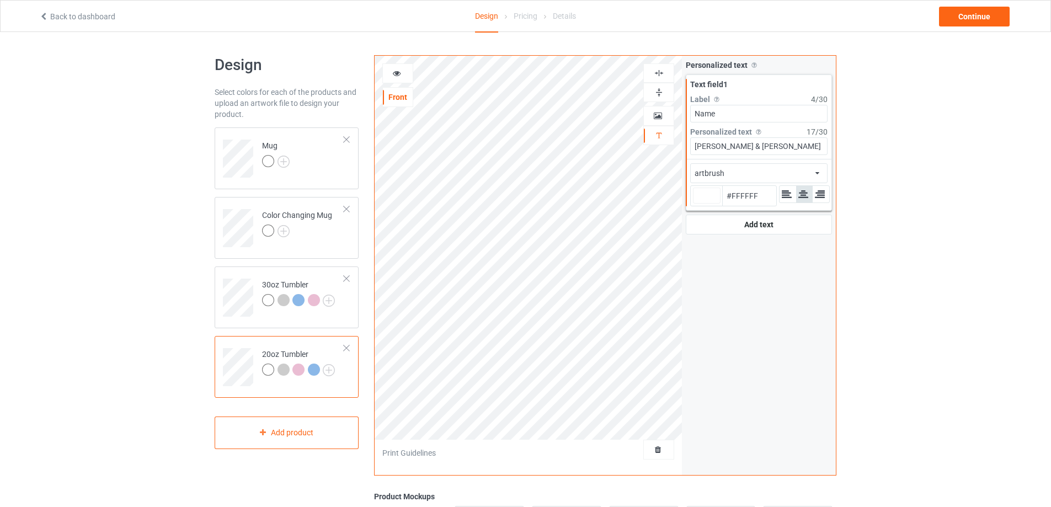
type input "#ffffff"
click at [400, 70] on icon at bounding box center [396, 72] width 9 height 8
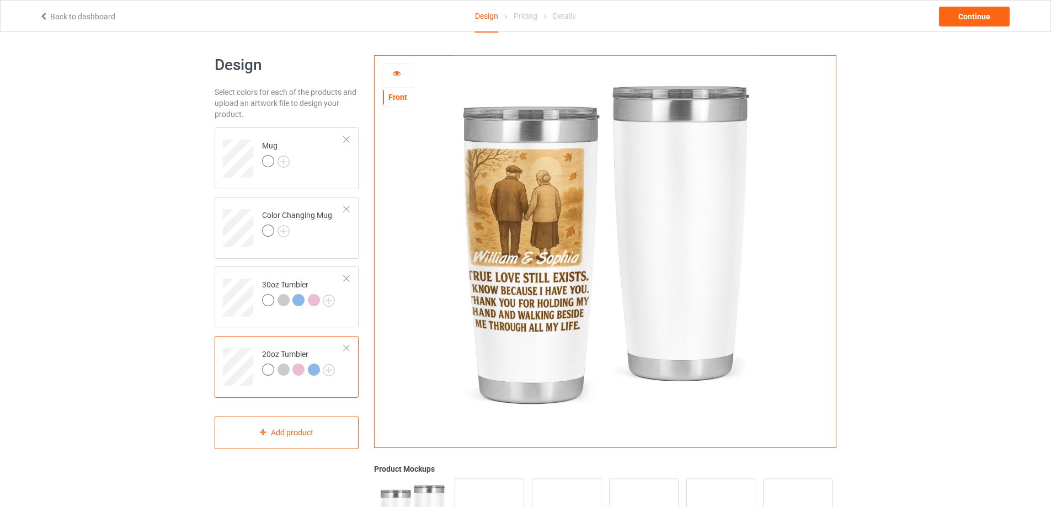
click at [397, 75] on icon at bounding box center [396, 72] width 9 height 8
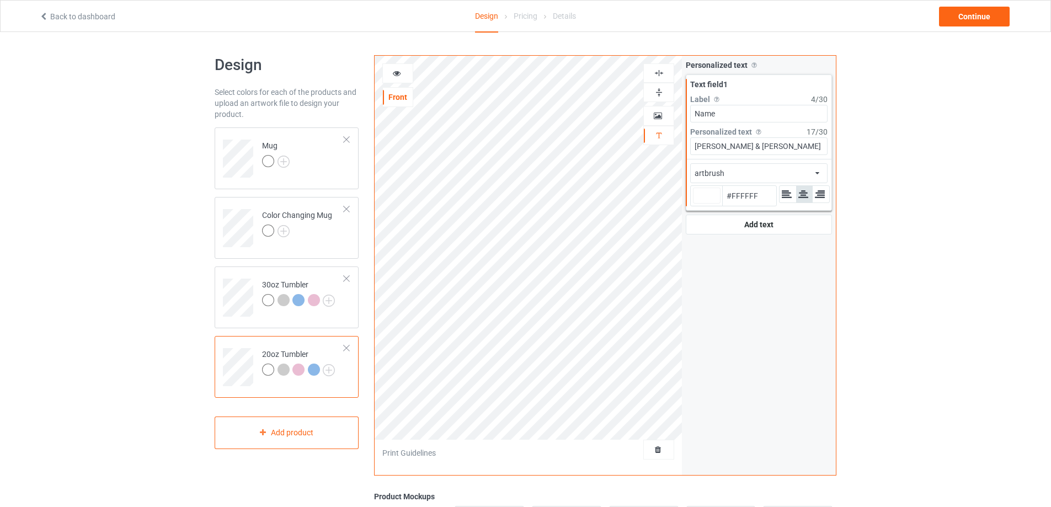
type input "#ffffff"
click at [395, 71] on icon at bounding box center [396, 72] width 9 height 8
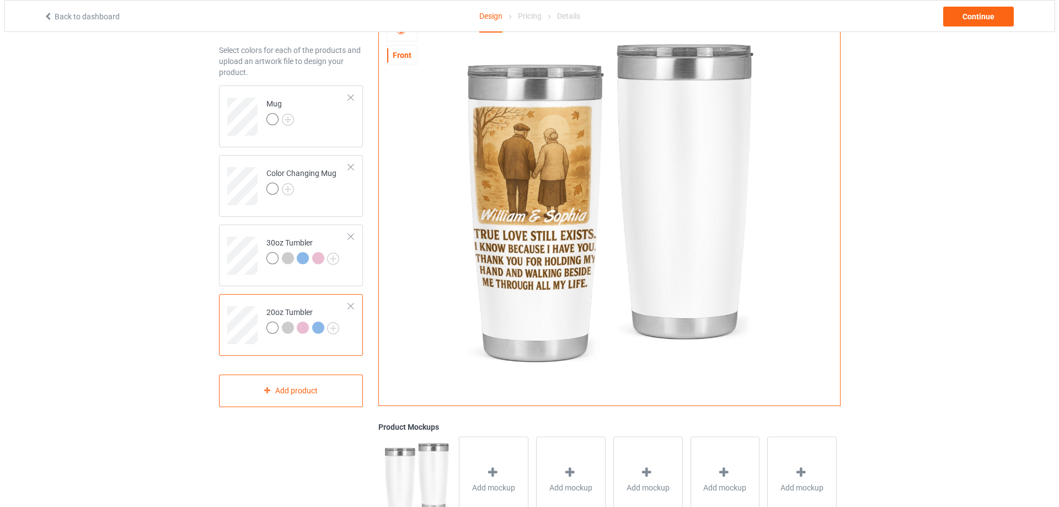
scroll to position [165, 0]
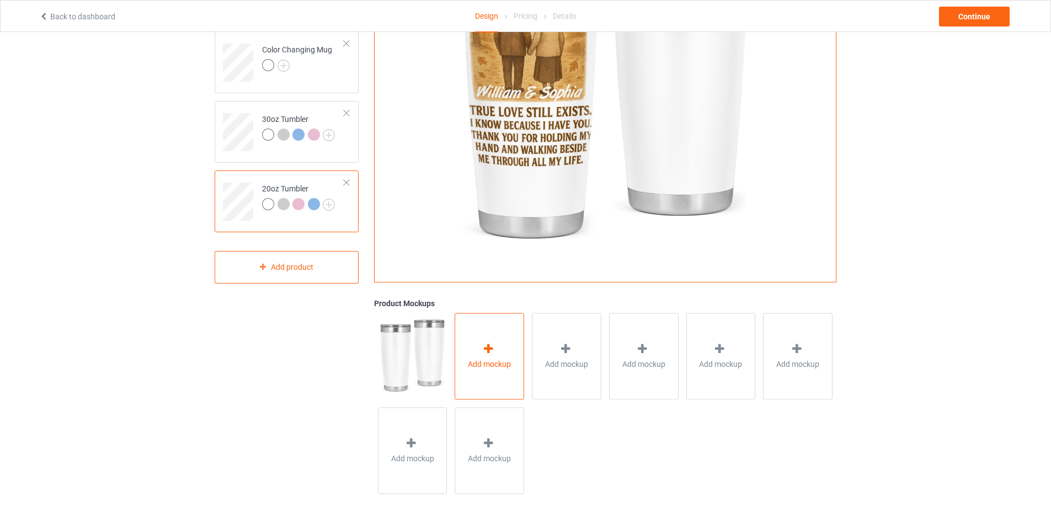
click at [499, 348] on div "Add mockup" at bounding box center [490, 356] width 70 height 87
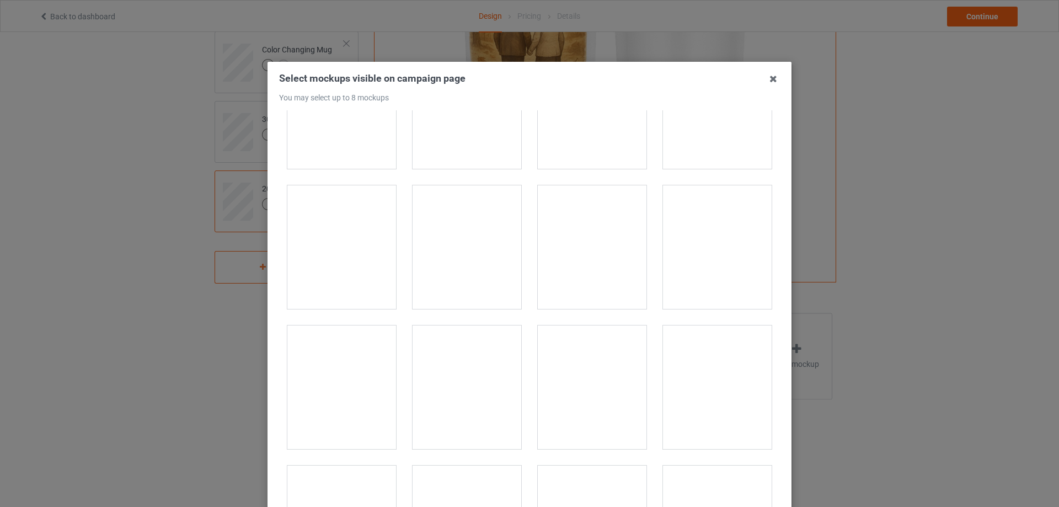
scroll to position [386, 0]
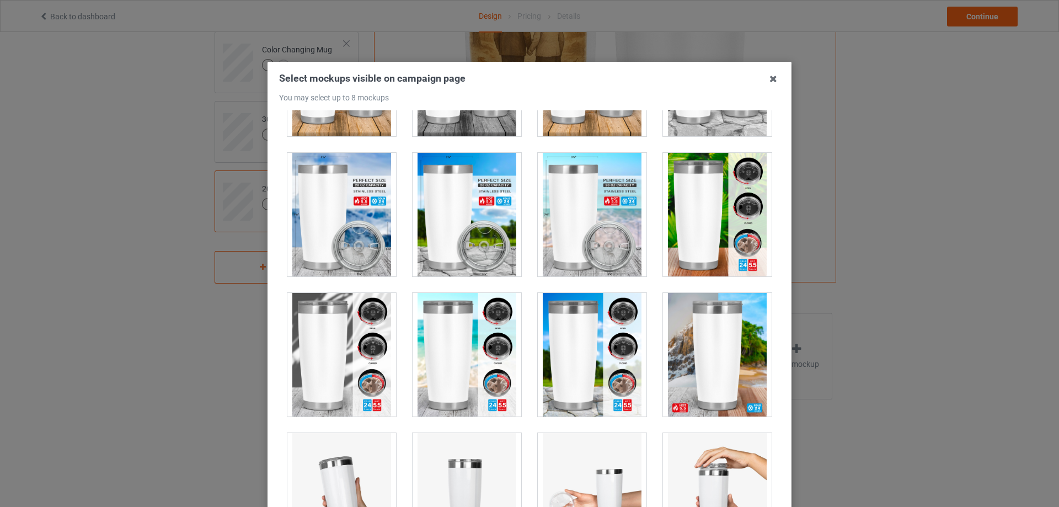
click at [320, 232] on div at bounding box center [341, 215] width 109 height 124
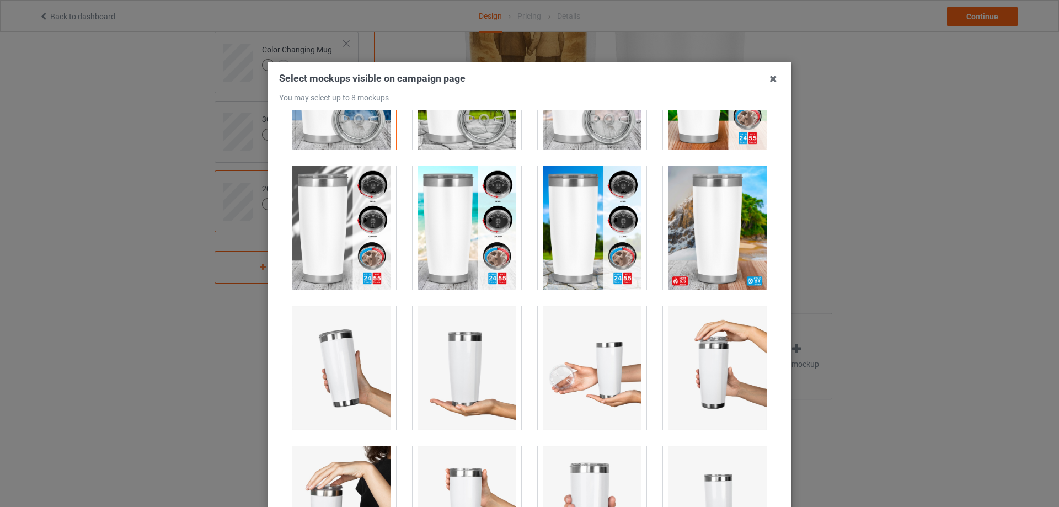
scroll to position [552, 0]
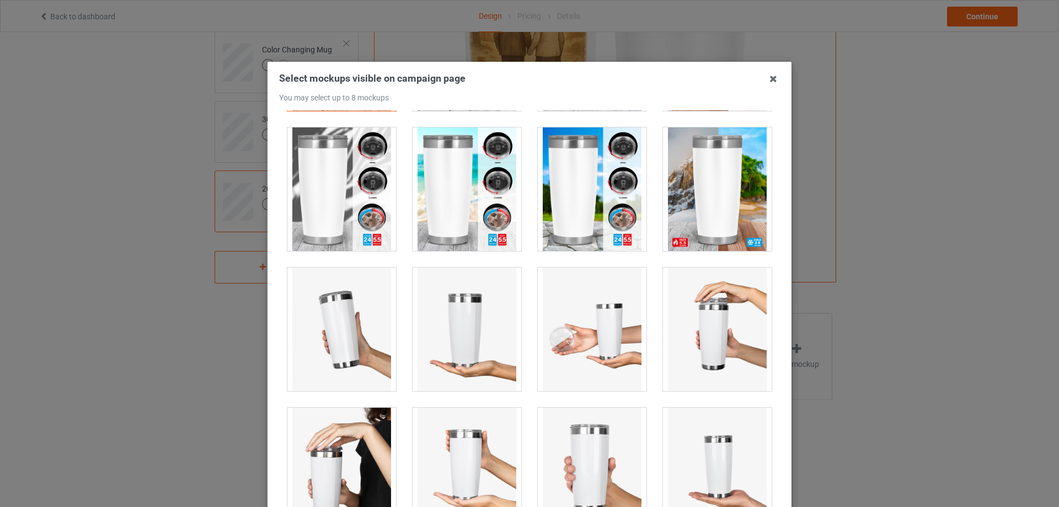
click at [359, 305] on div at bounding box center [341, 330] width 109 height 124
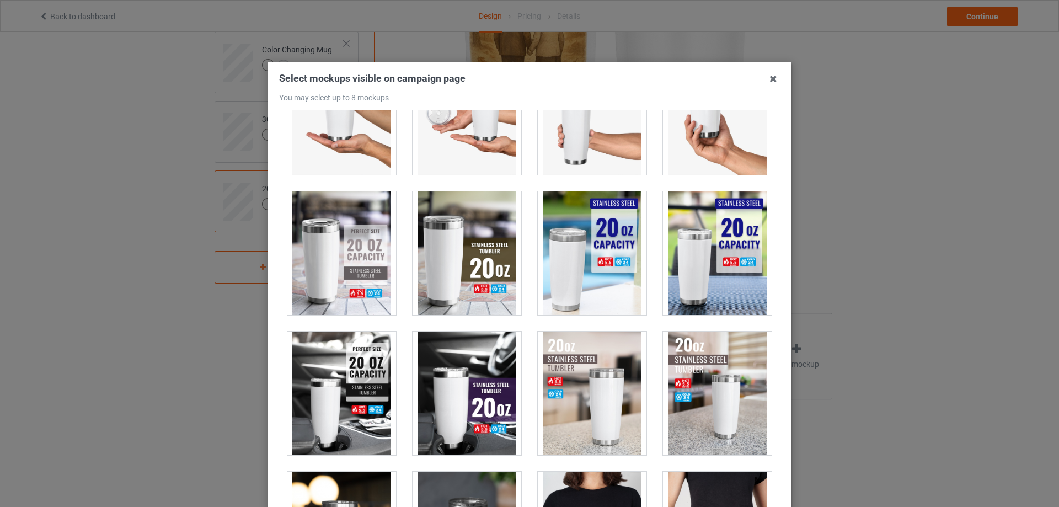
click at [346, 296] on div at bounding box center [341, 253] width 109 height 124
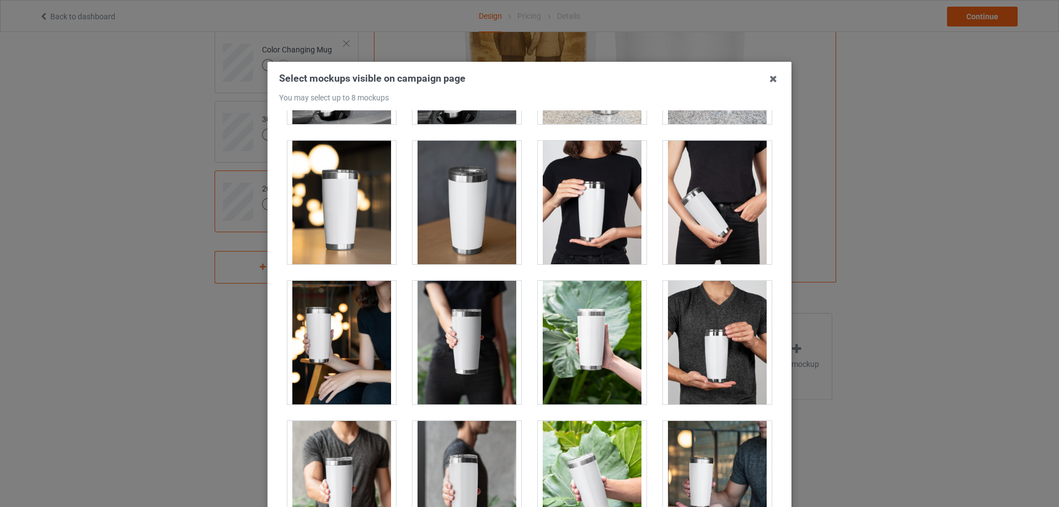
click at [354, 225] on div at bounding box center [341, 203] width 109 height 124
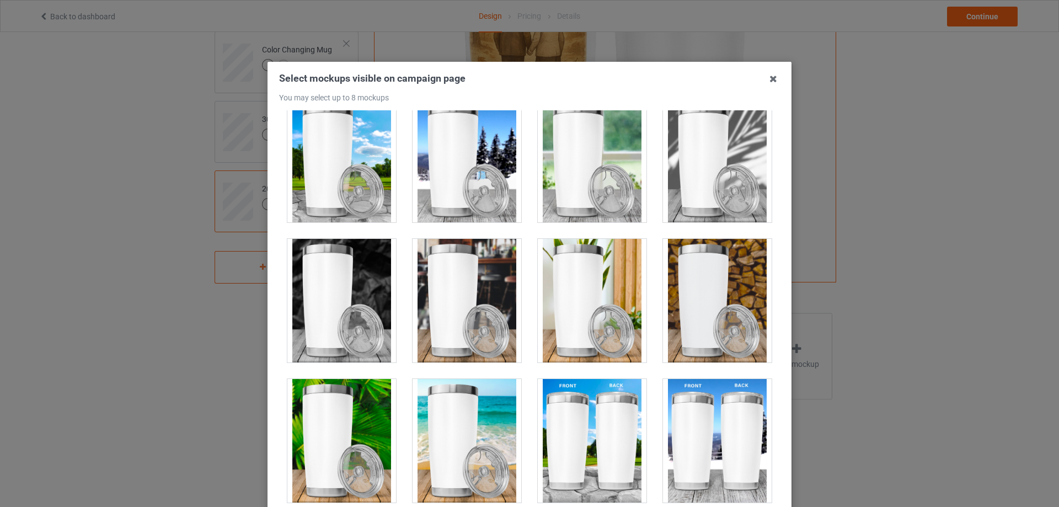
scroll to position [2151, 0]
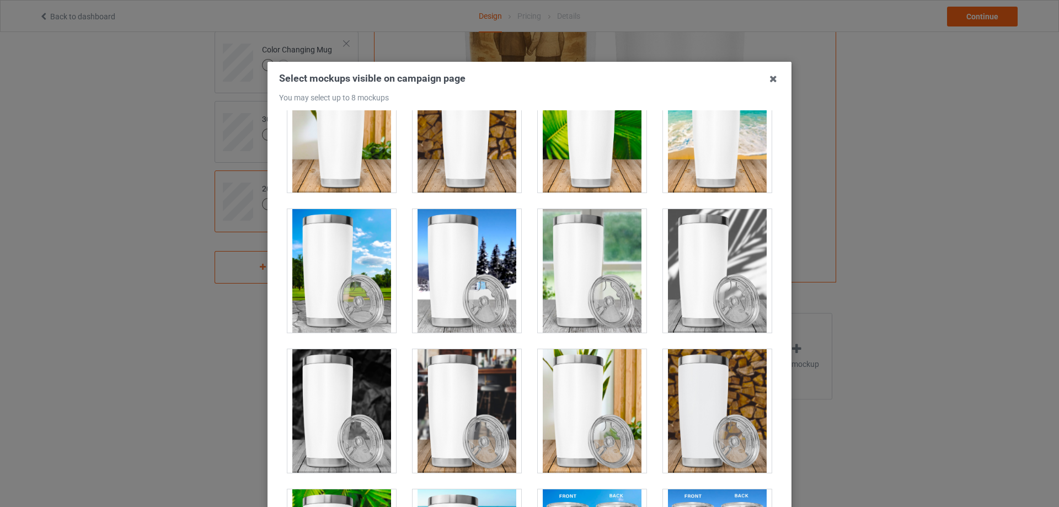
click at [468, 278] on div at bounding box center [467, 271] width 109 height 124
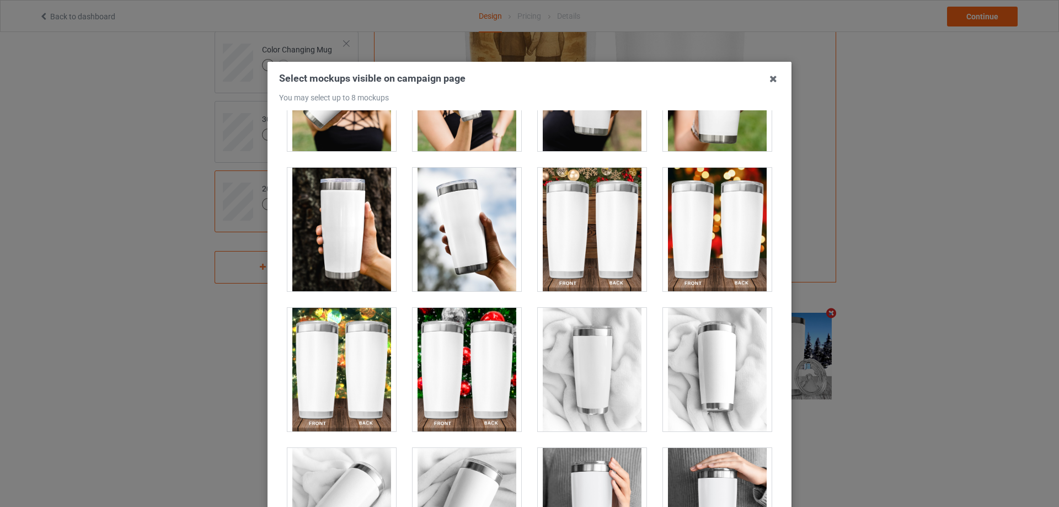
scroll to position [3034, 0]
click at [351, 253] on div at bounding box center [341, 229] width 109 height 124
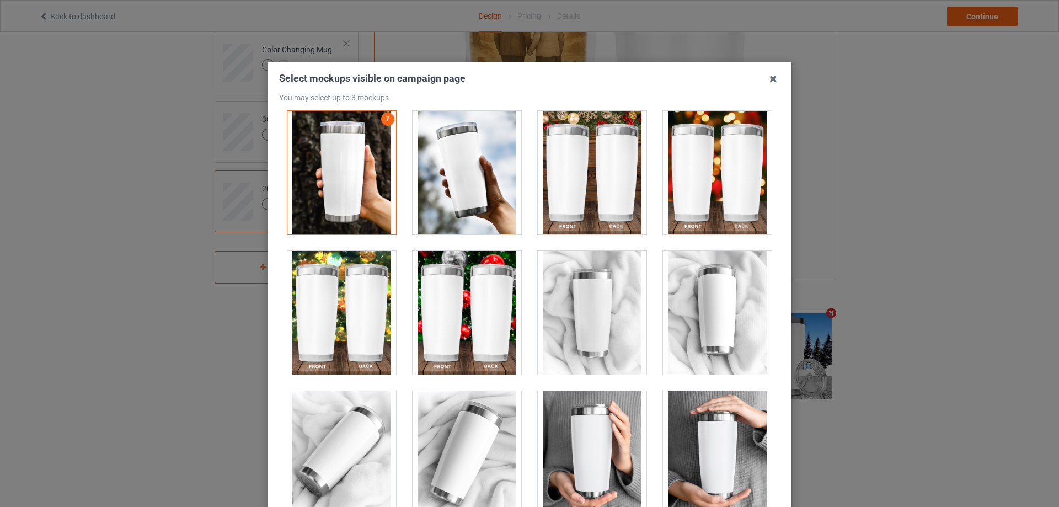
scroll to position [3237, 0]
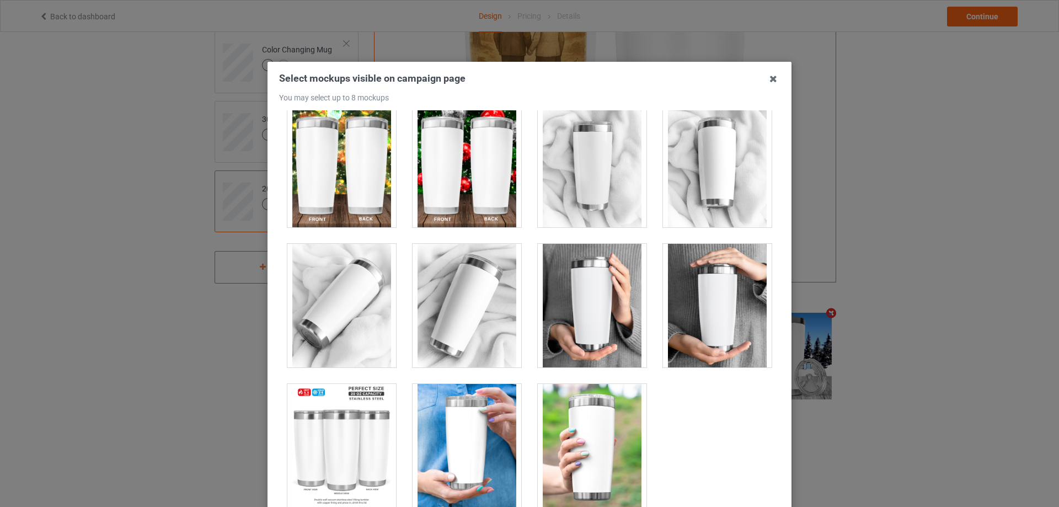
click at [498, 290] on div at bounding box center [467, 306] width 109 height 124
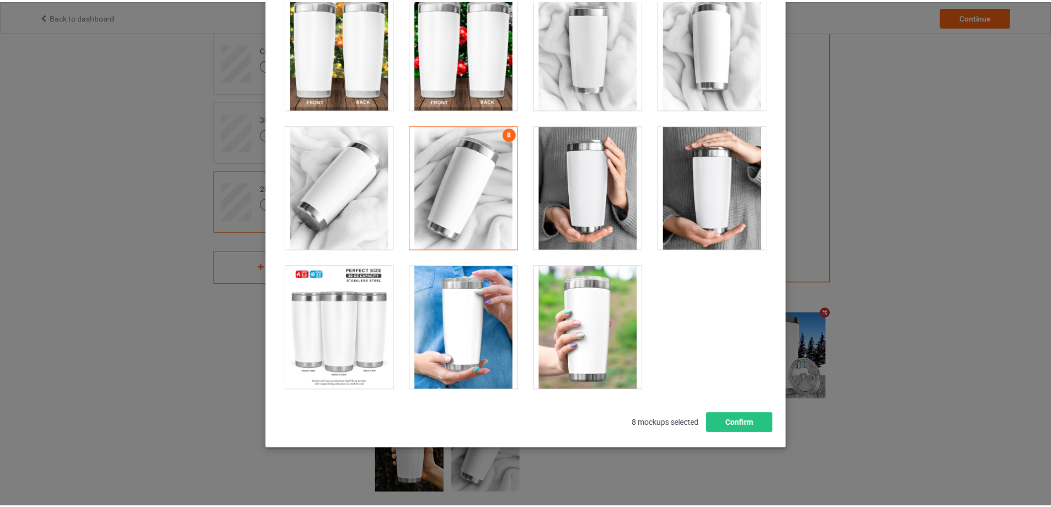
scroll to position [121, 0]
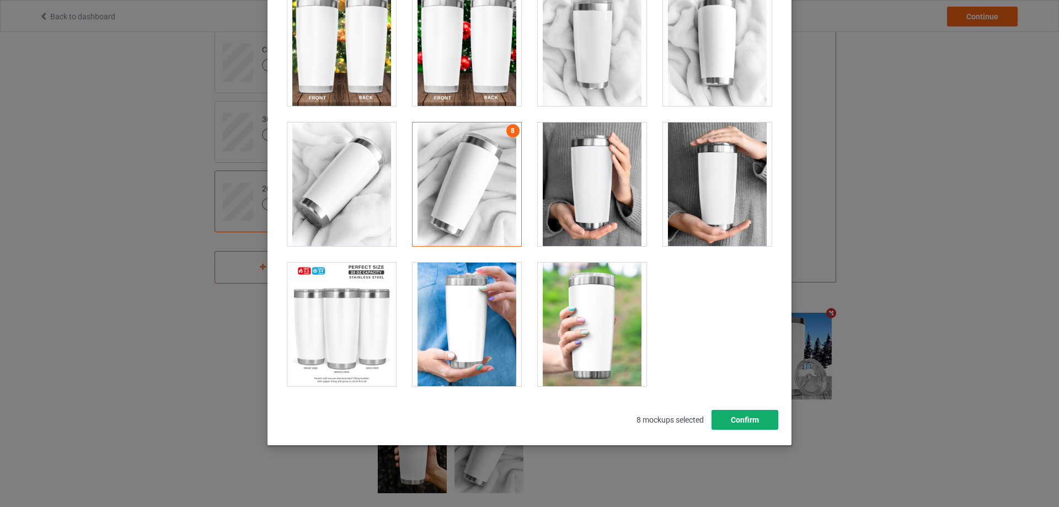
click at [752, 421] on button "Confirm" at bounding box center [745, 420] width 67 height 20
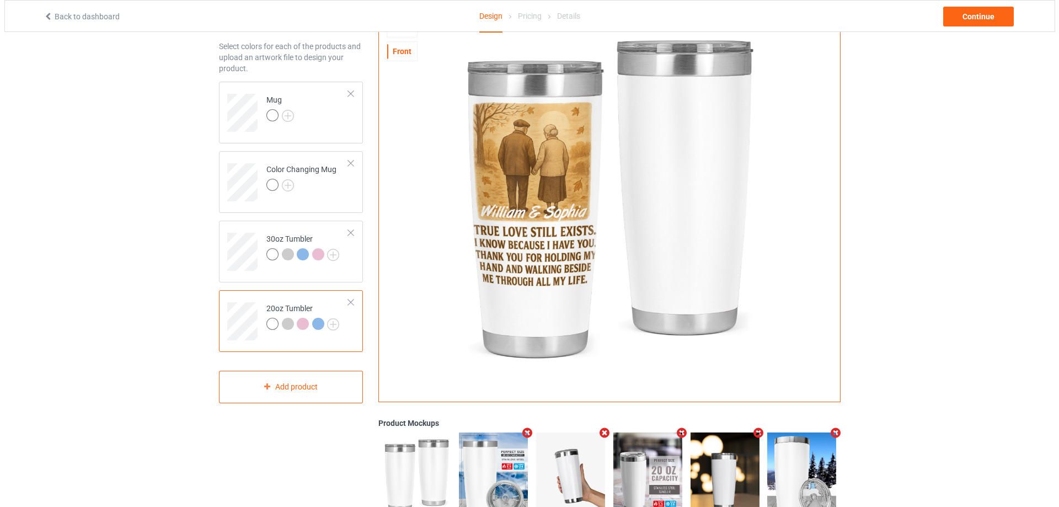
scroll to position [0, 0]
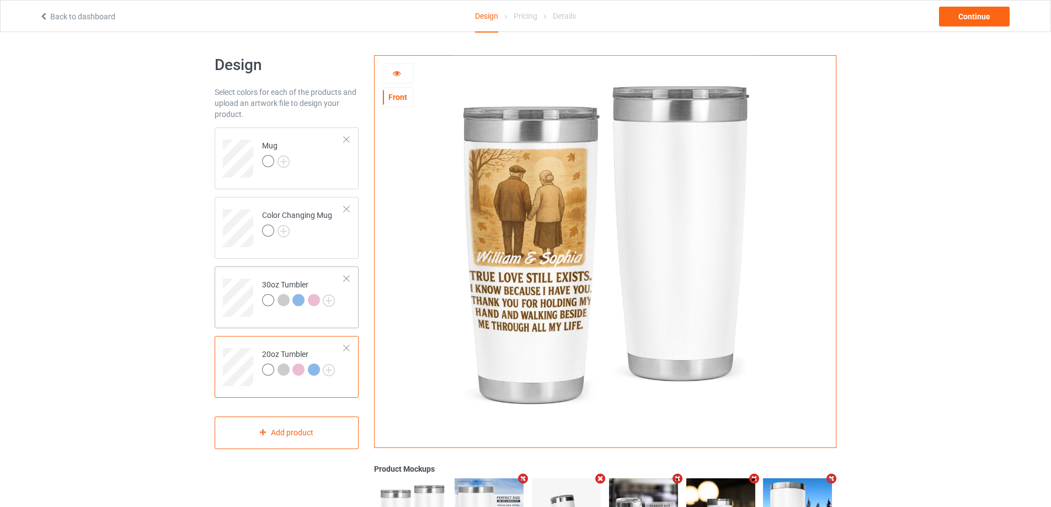
click at [275, 276] on td "30oz Tumbler" at bounding box center [303, 294] width 94 height 46
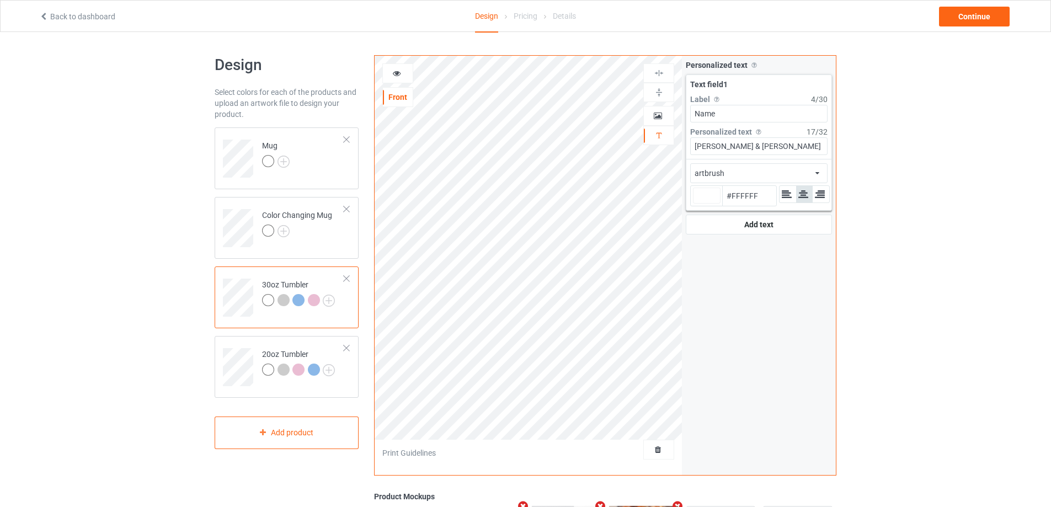
type input "#ffffff"
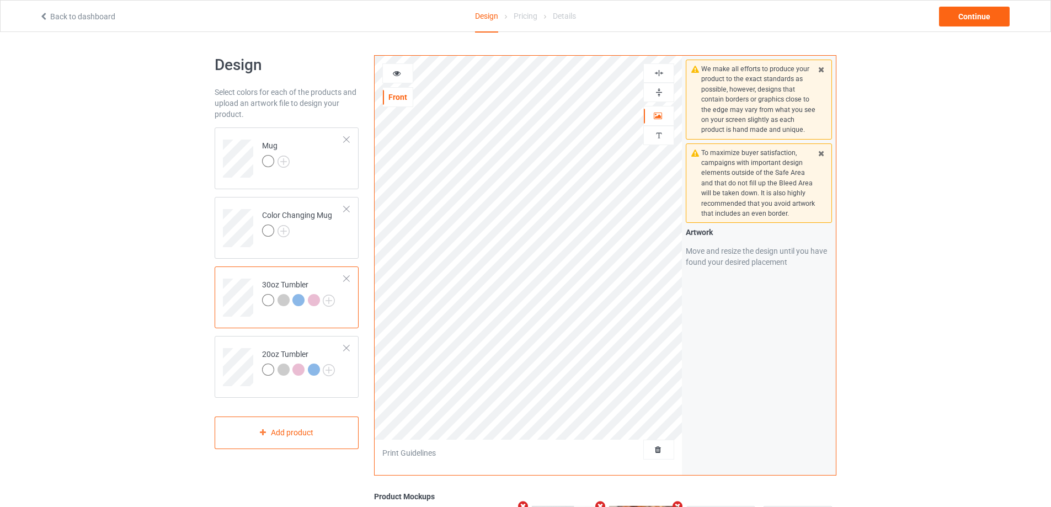
click at [390, 71] on div at bounding box center [398, 73] width 30 height 11
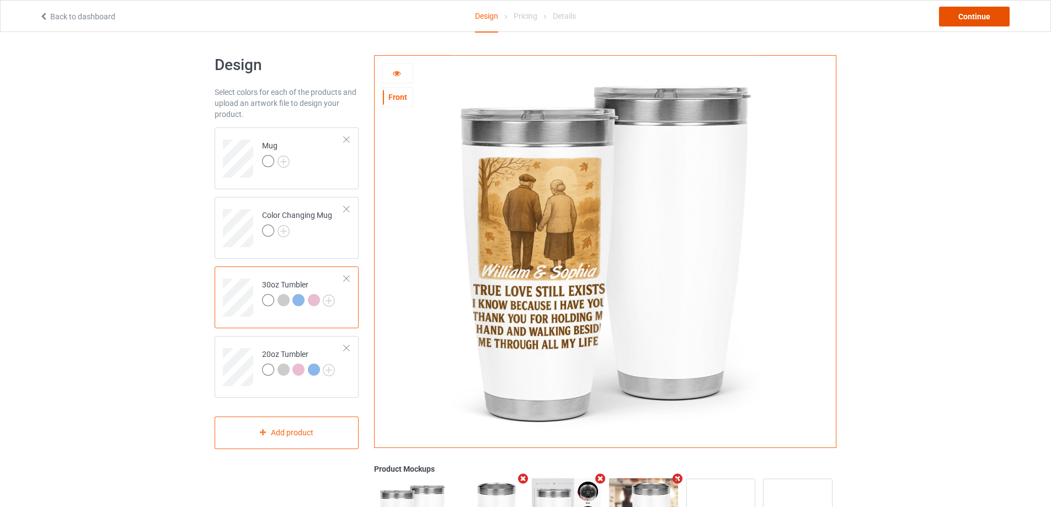
click at [1008, 20] on div "Continue" at bounding box center [974, 17] width 71 height 20
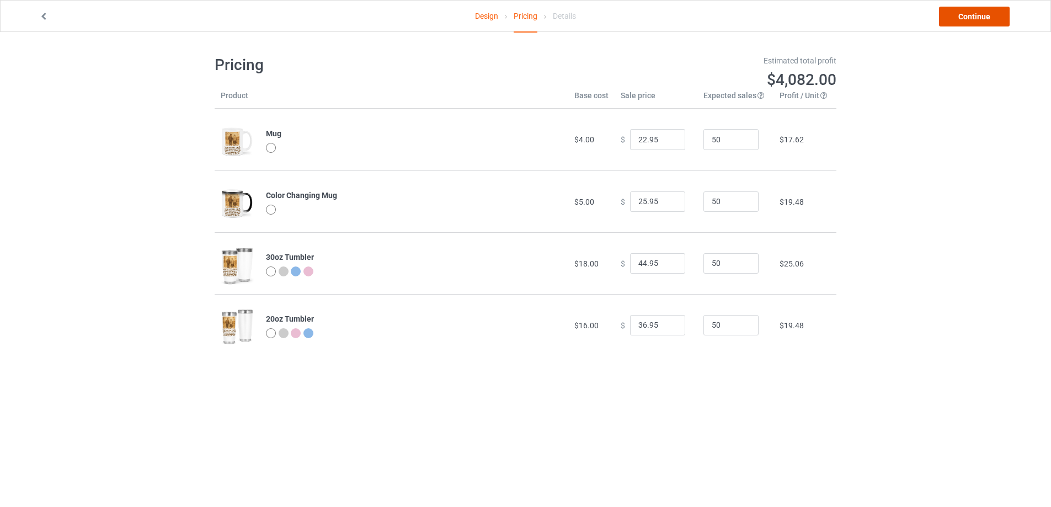
click at [971, 21] on link "Continue" at bounding box center [974, 17] width 71 height 20
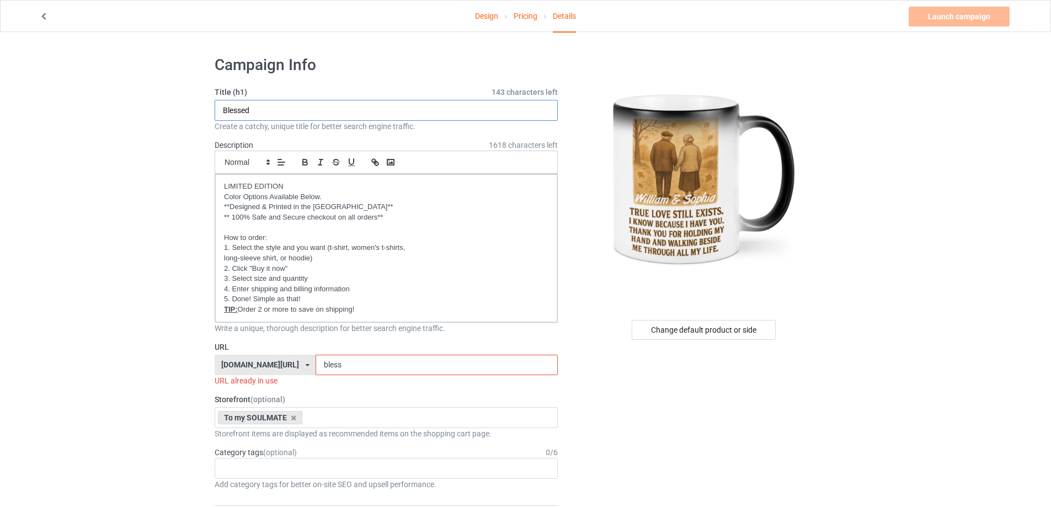
drag, startPoint x: 280, startPoint y: 113, endPoint x: 194, endPoint y: 100, distance: 87.4
type input "True Love"
drag, startPoint x: 363, startPoint y: 362, endPoint x: 276, endPoint y: 352, distance: 87.1
click at [276, 352] on div "URL [DOMAIN_NAME][URL] [DOMAIN_NAME][URL] [DOMAIN_NAME][URL] [DOMAIN_NAME][URL]…" at bounding box center [386, 363] width 343 height 45
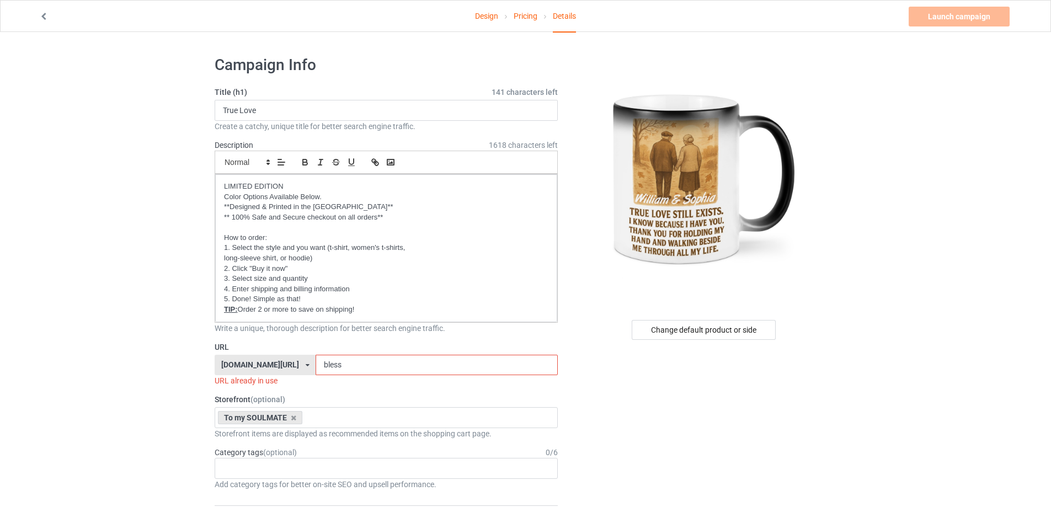
paste input "True Love"
click at [322, 368] on input "True Love" at bounding box center [437, 365] width 242 height 21
drag, startPoint x: 955, startPoint y: 17, endPoint x: 890, endPoint y: 27, distance: 65.4
click at [939, 17] on div "Launch campaign Invalid campaign URL" at bounding box center [959, 17] width 103 height 20
click at [365, 362] on input "True-Love" at bounding box center [437, 365] width 242 height 21
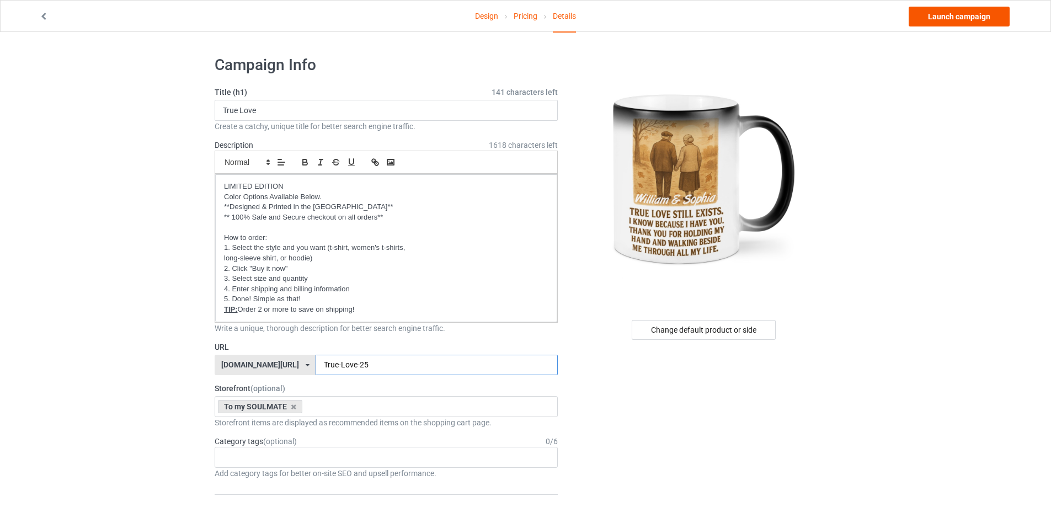
type input "True-Love-25"
click at [980, 17] on link "Launch campaign" at bounding box center [958, 17] width 101 height 20
